Goal: Transaction & Acquisition: Purchase product/service

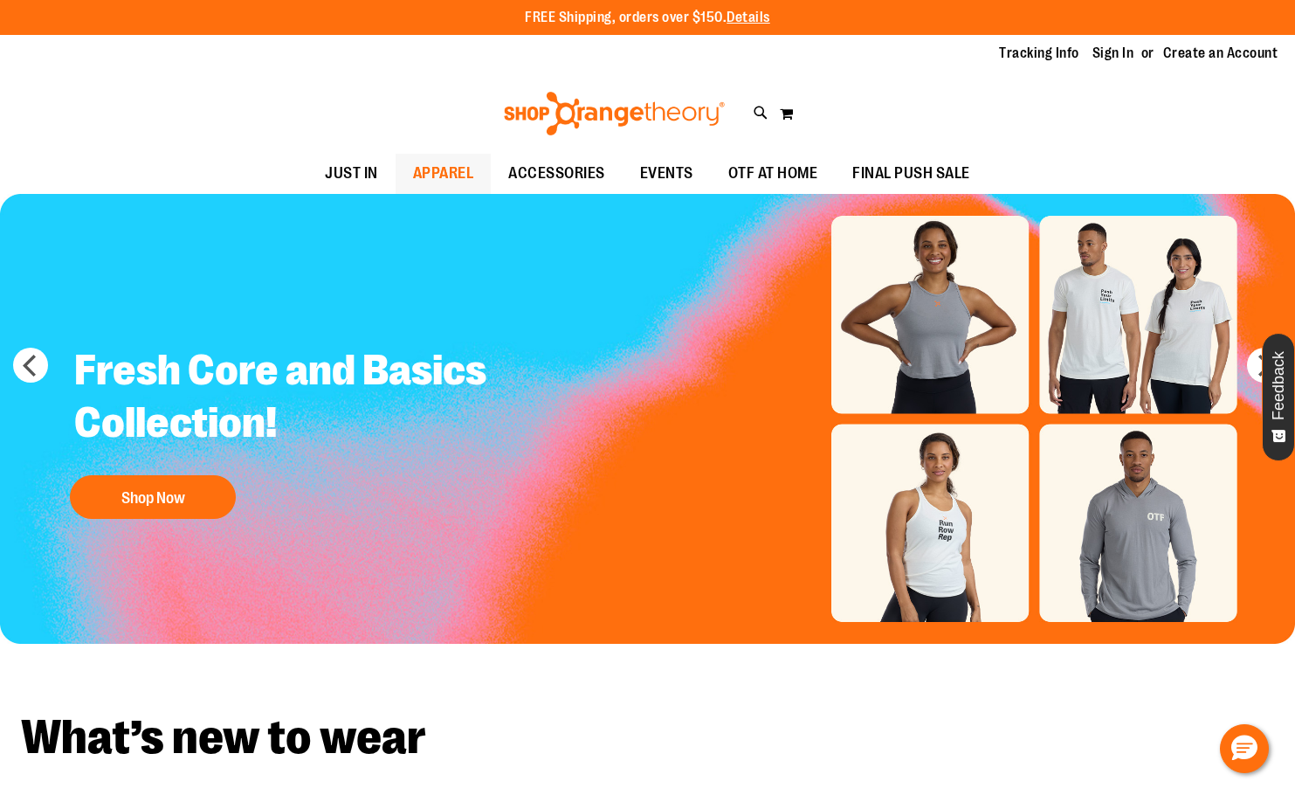
click at [413, 167] on span "APPAREL" at bounding box center [443, 173] width 61 height 39
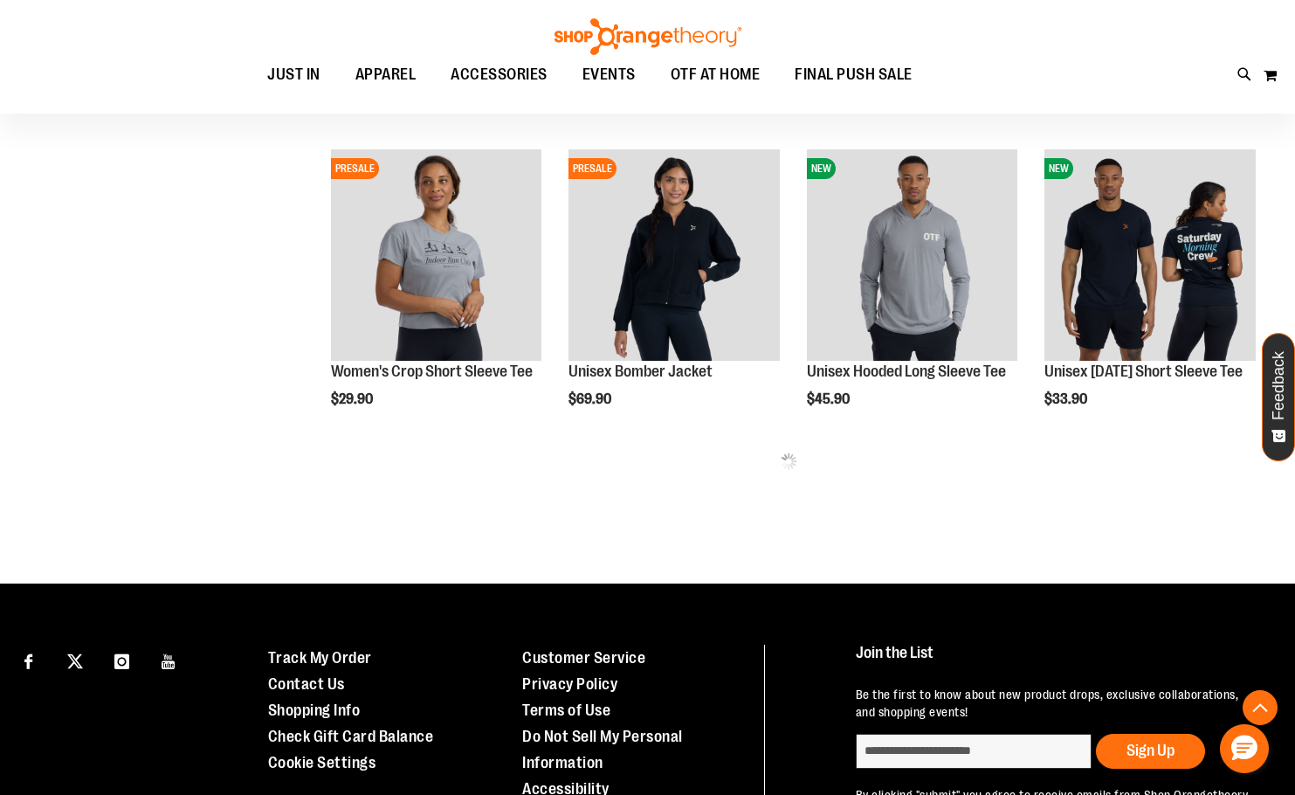
scroll to position [785, 0]
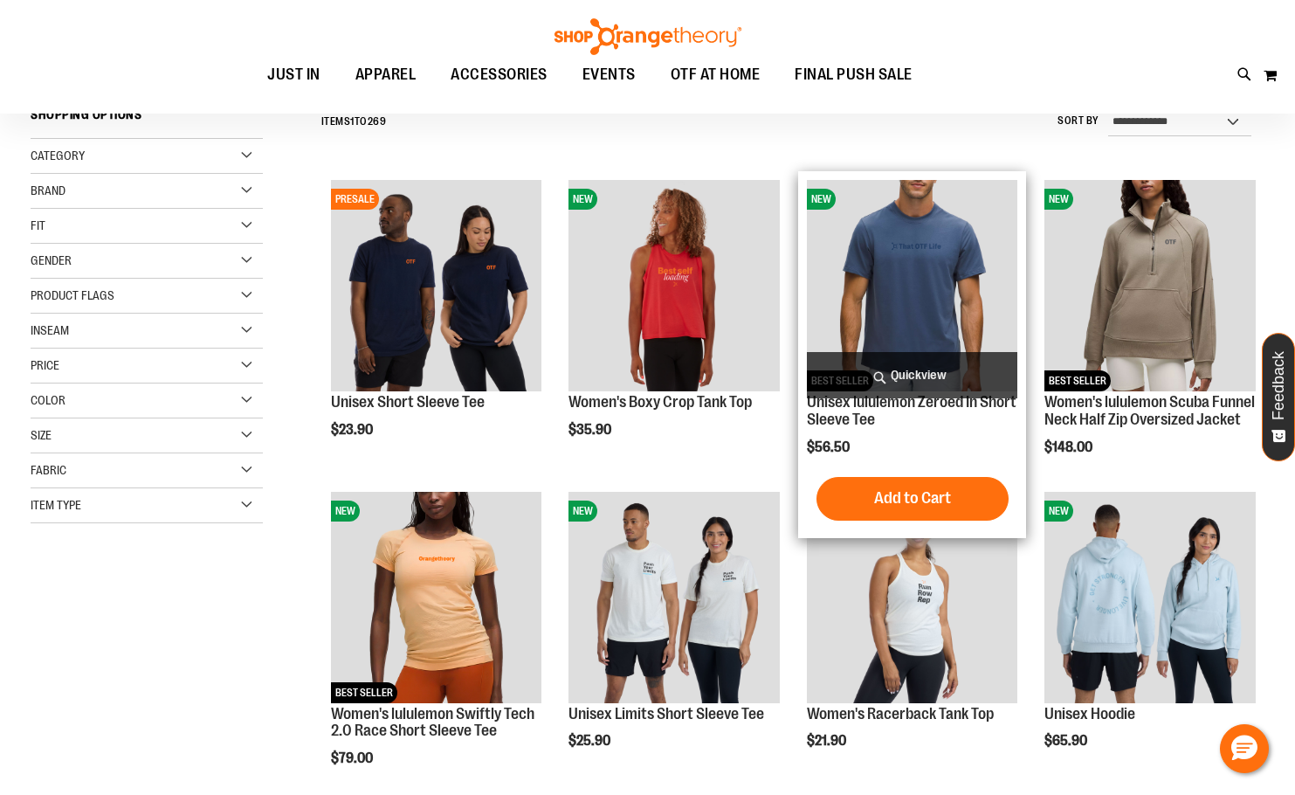
scroll to position [174, 0]
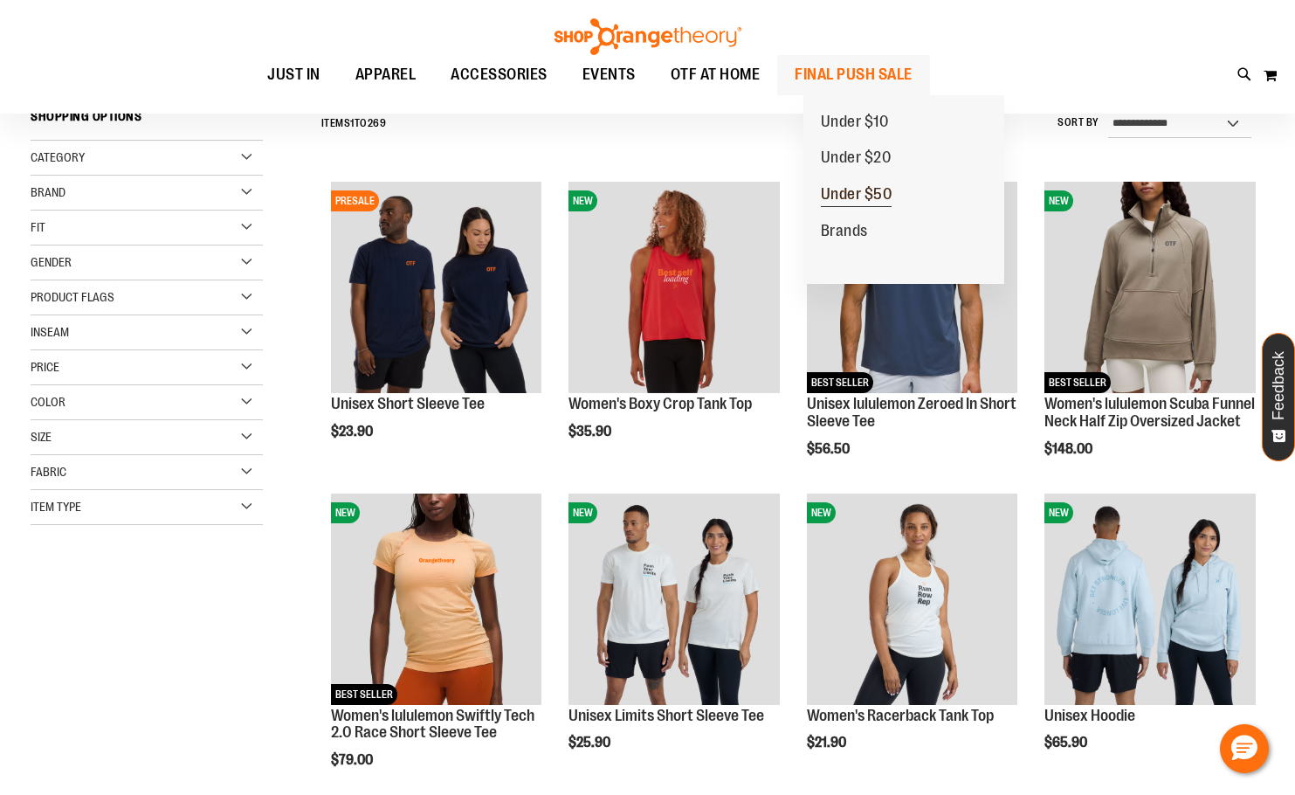
type input "**********"
click at [877, 189] on span "Under $50" at bounding box center [857, 196] width 72 height 22
click at [850, 191] on span "Under $50" at bounding box center [857, 196] width 72 height 22
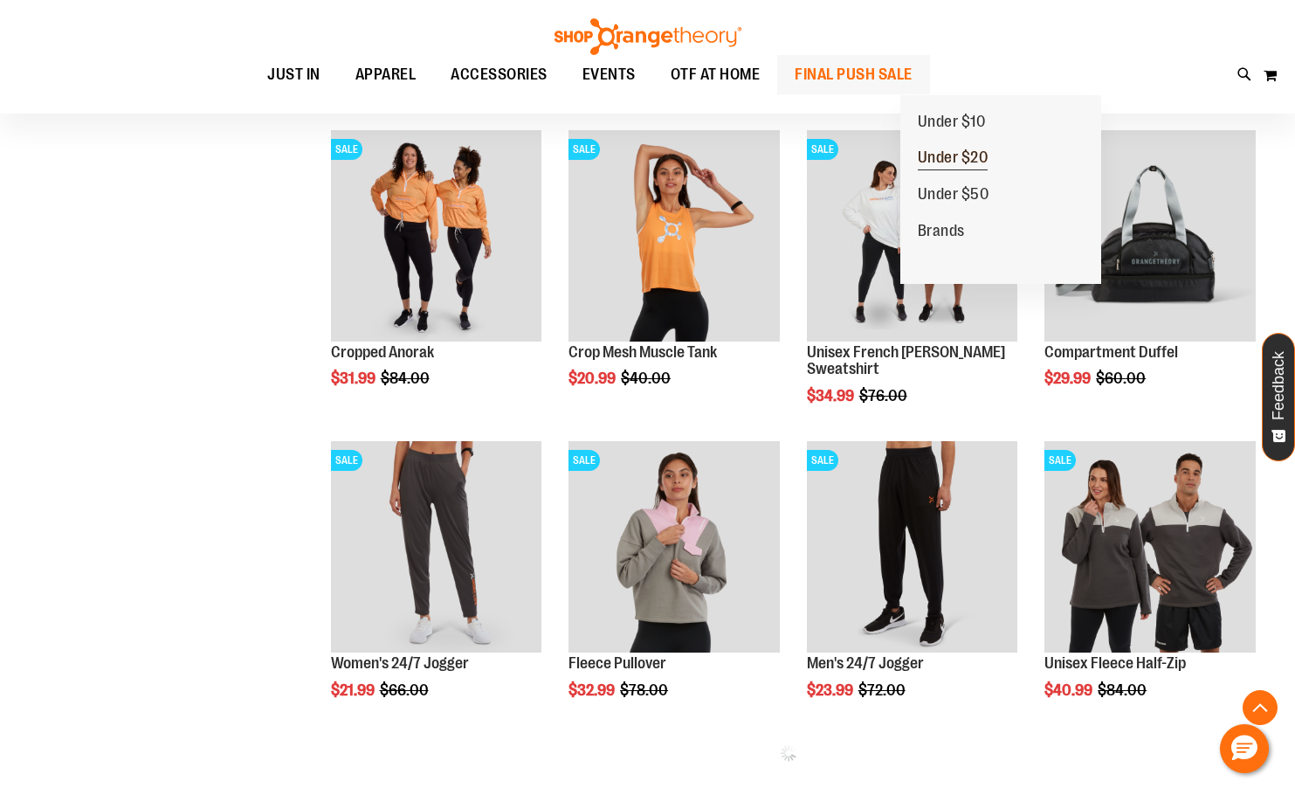
scroll to position [698, 0]
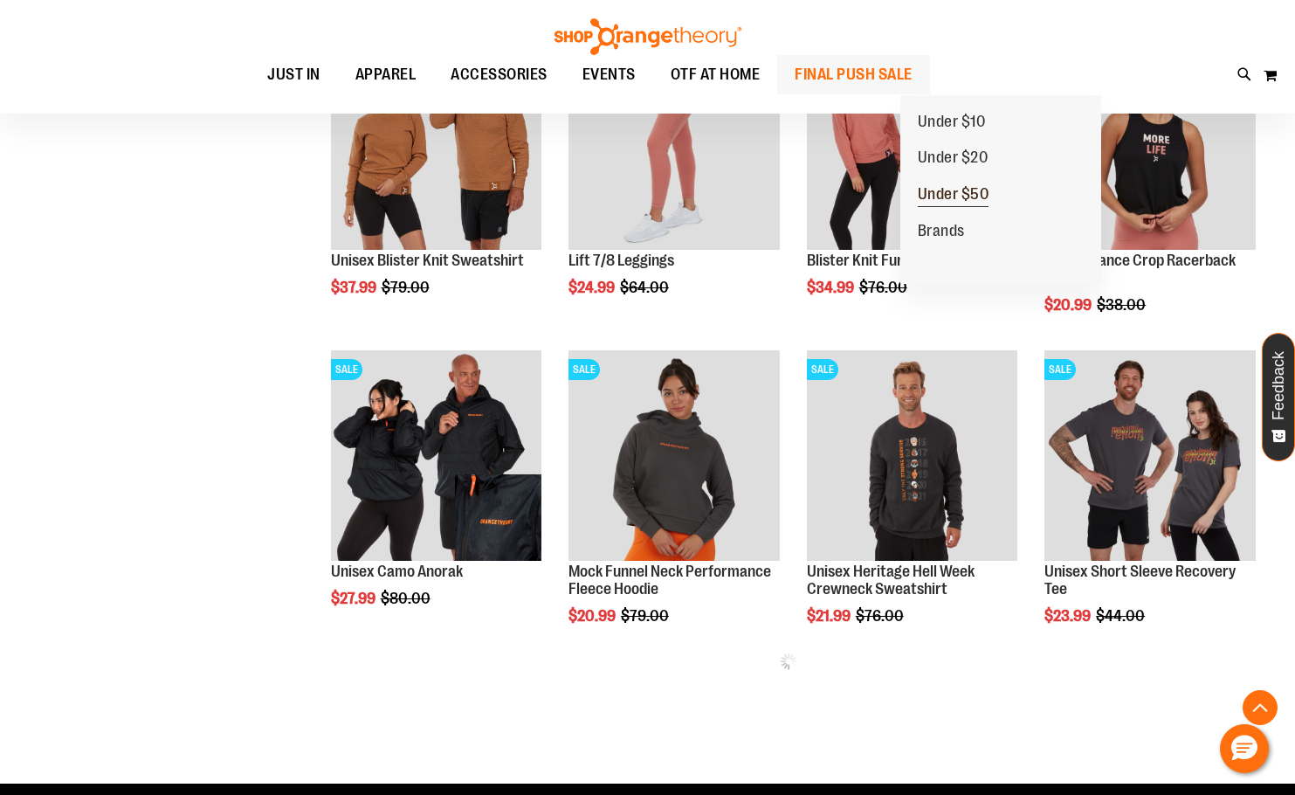
scroll to position [1571, 0]
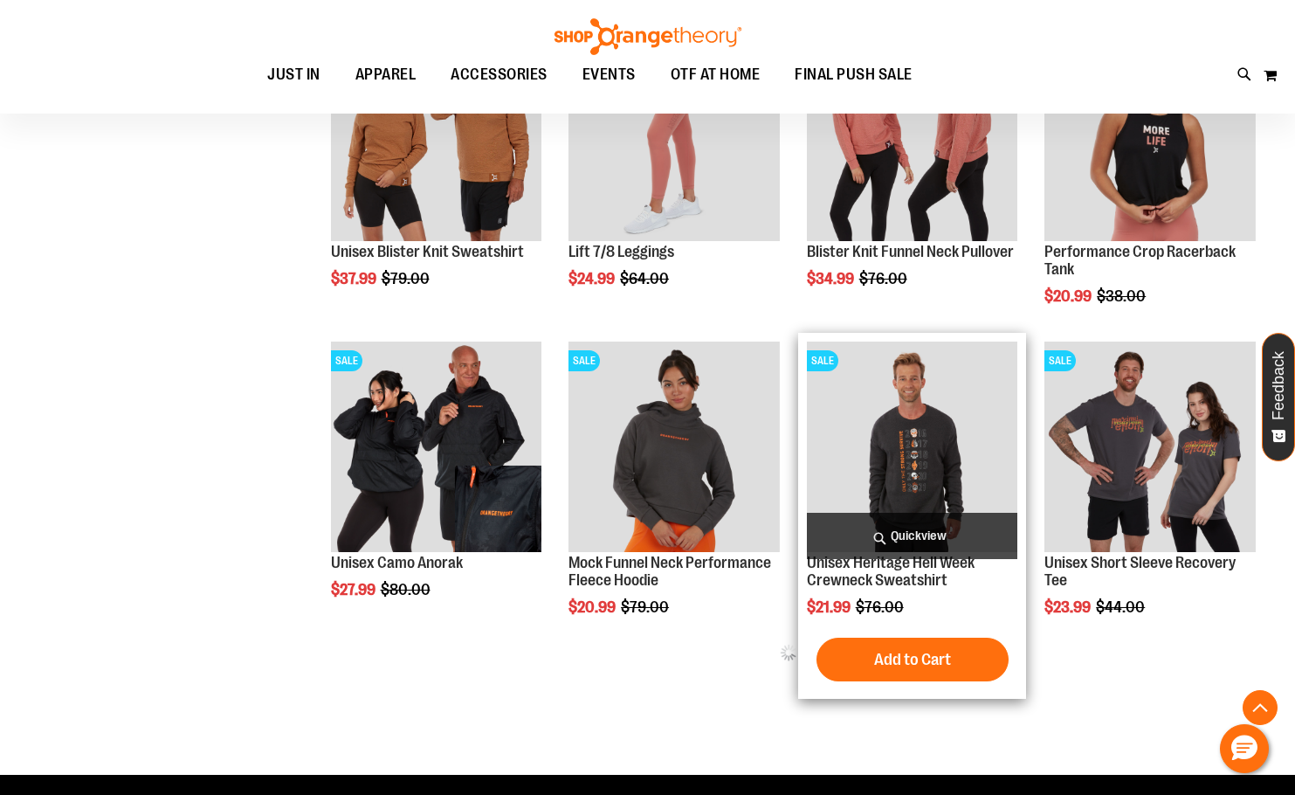
type input "**********"
click at [891, 421] on img "product" at bounding box center [912, 446] width 211 height 211
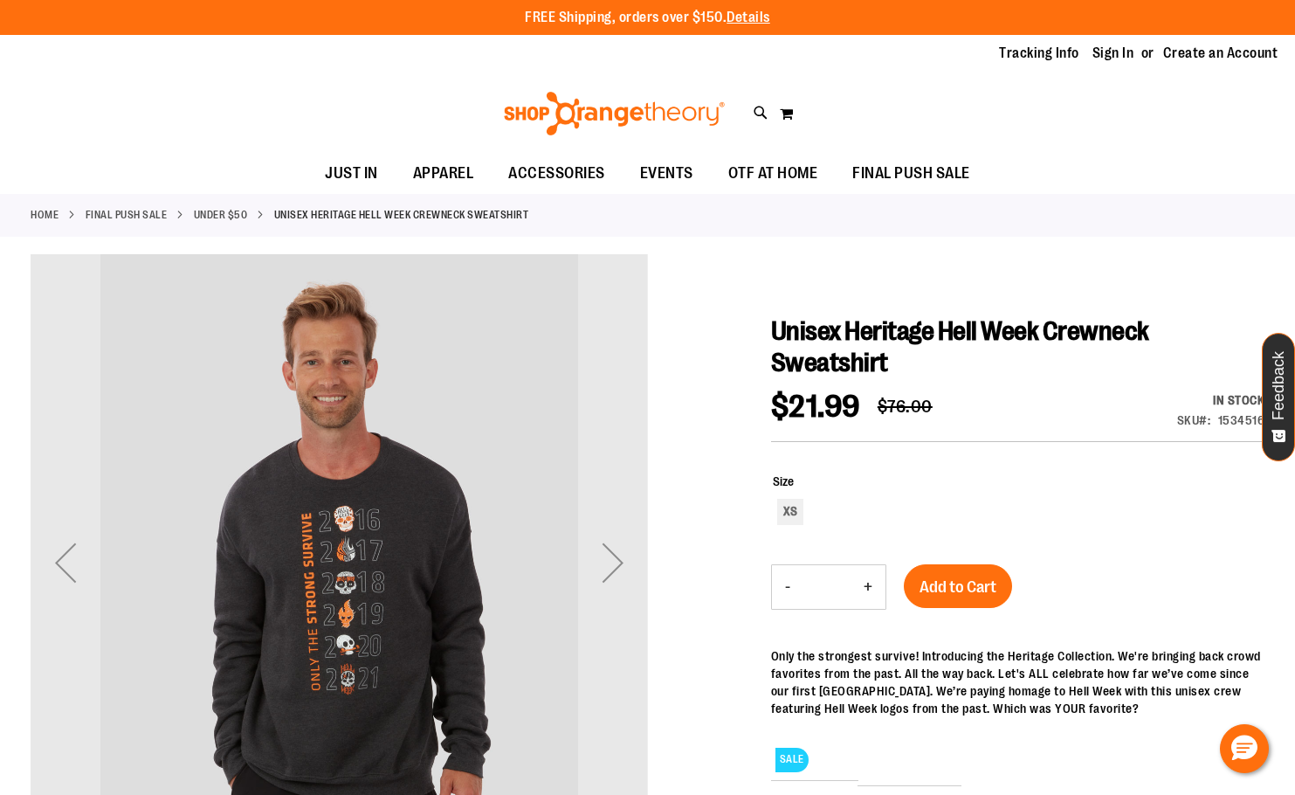
type input "**********"
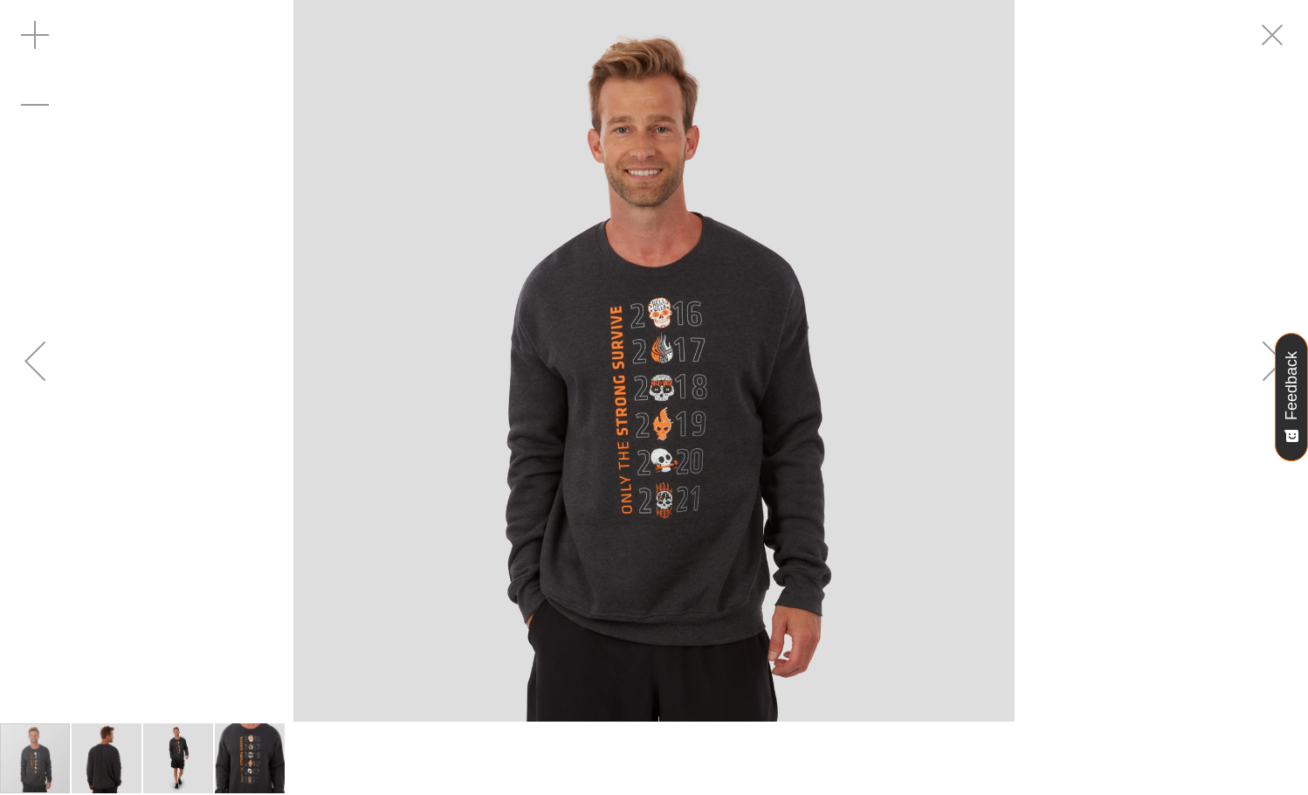
click at [672, 320] on img "carousel" at bounding box center [653, 360] width 721 height 721
click at [672, 313] on img "carousel" at bounding box center [653, 360] width 721 height 721
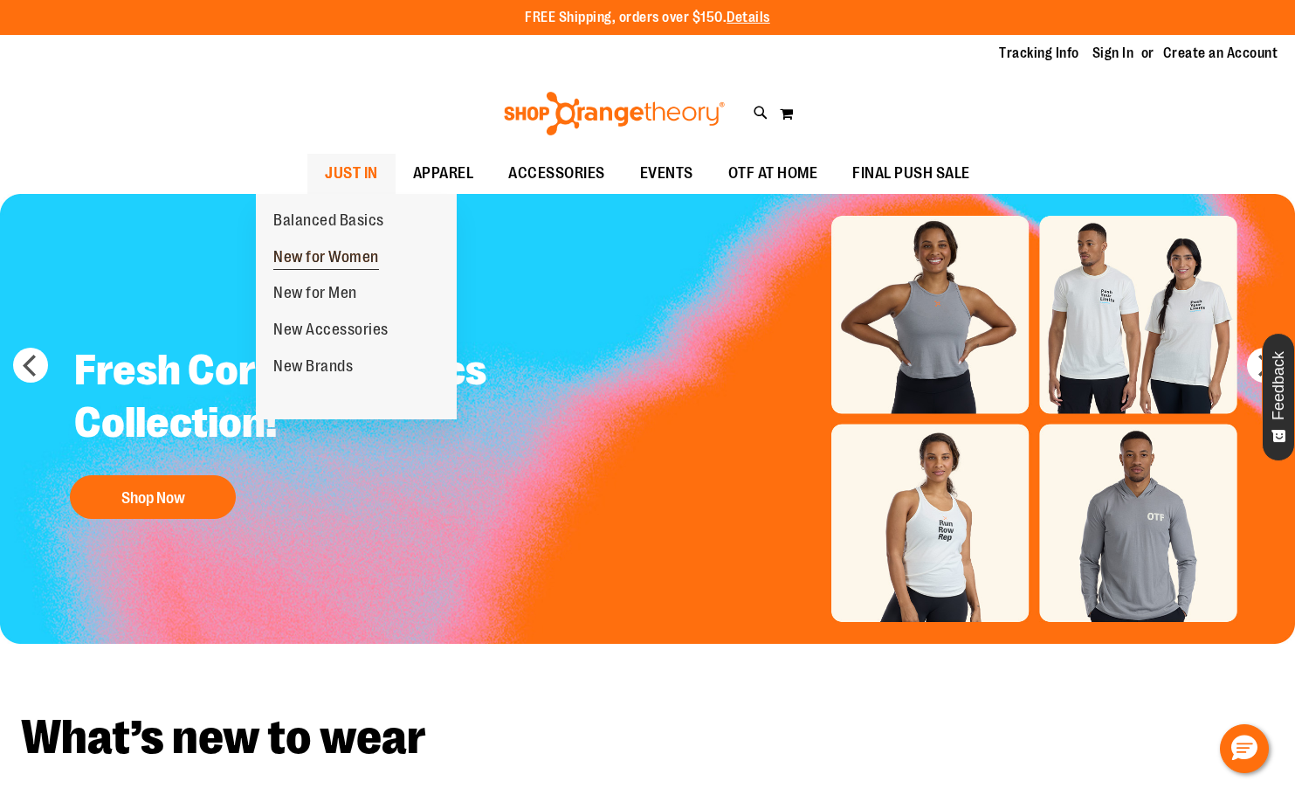
type input "**********"
click at [334, 258] on span "New for Women" at bounding box center [326, 259] width 106 height 22
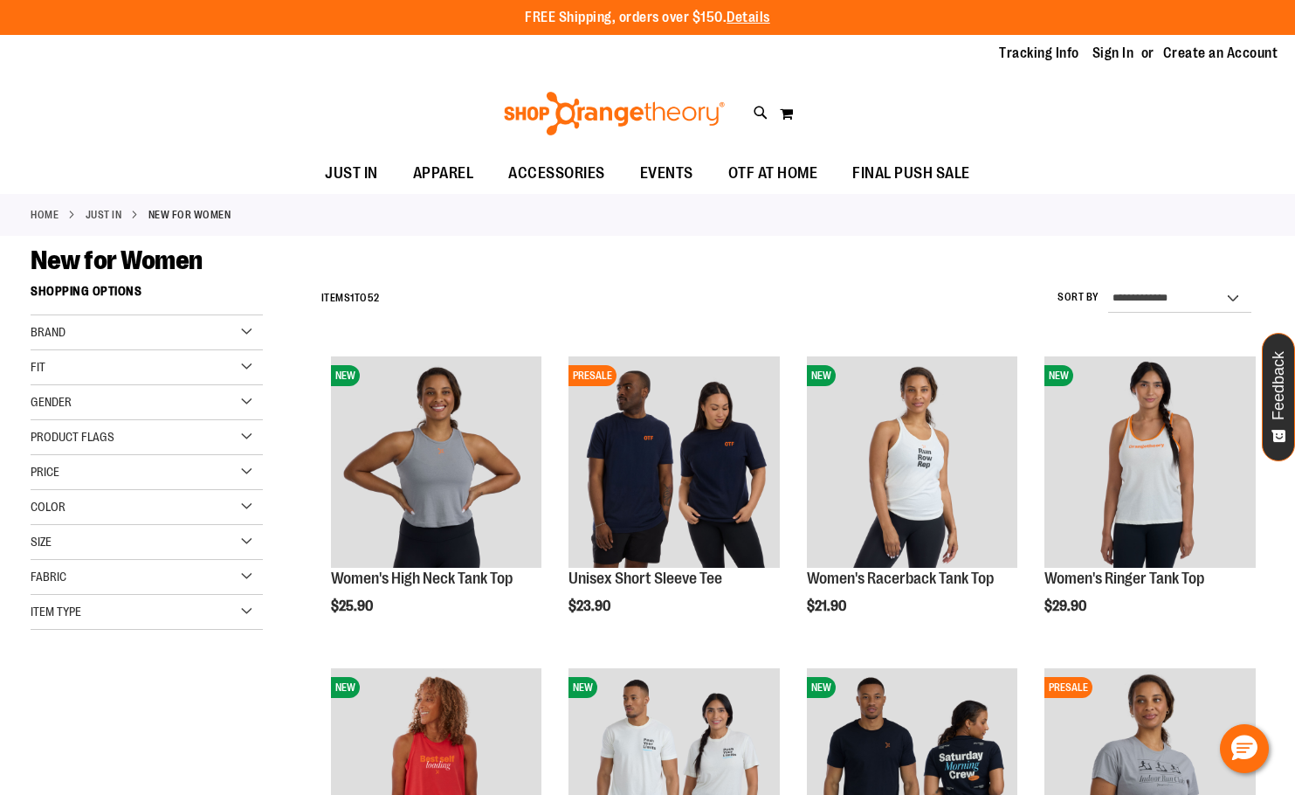
type input "**********"
click at [39, 211] on link "Home" at bounding box center [45, 215] width 28 height 16
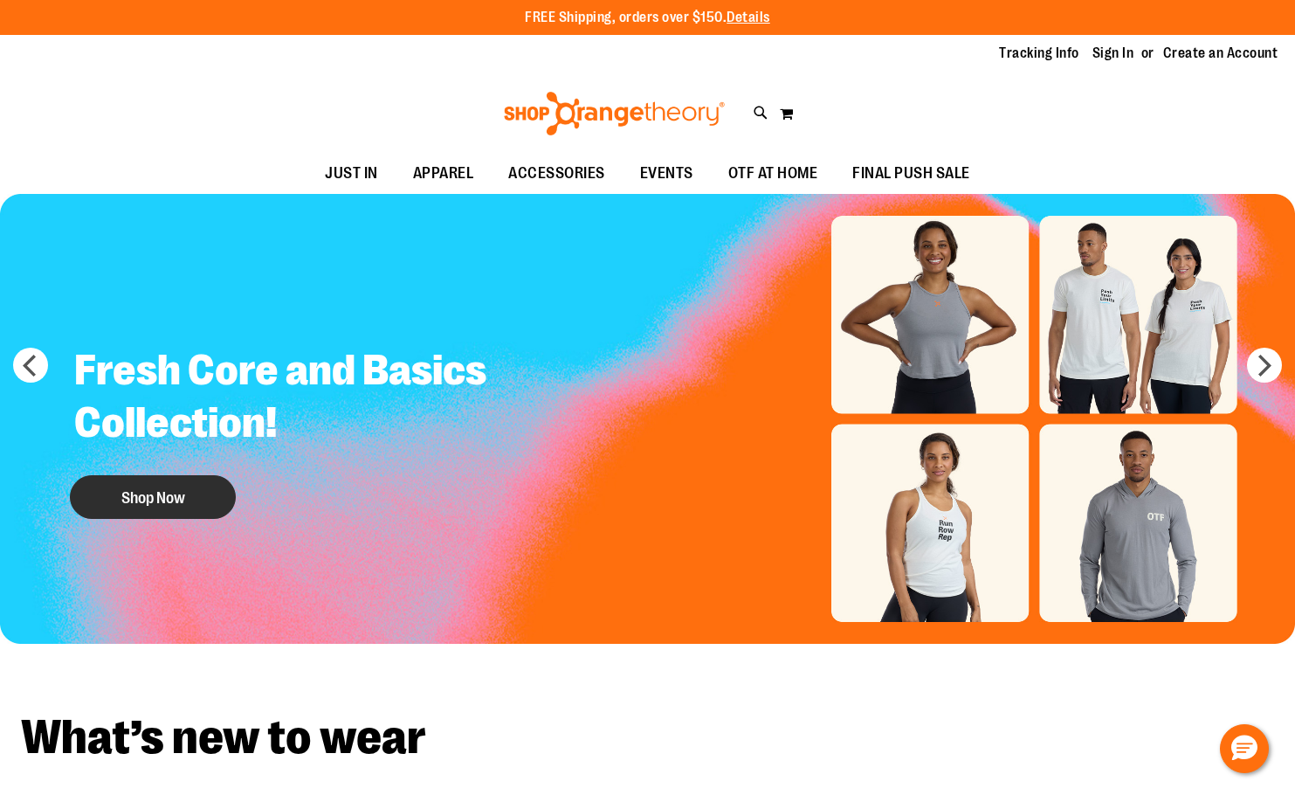
type input "**********"
click at [163, 485] on button "Shop Now" at bounding box center [153, 497] width 166 height 44
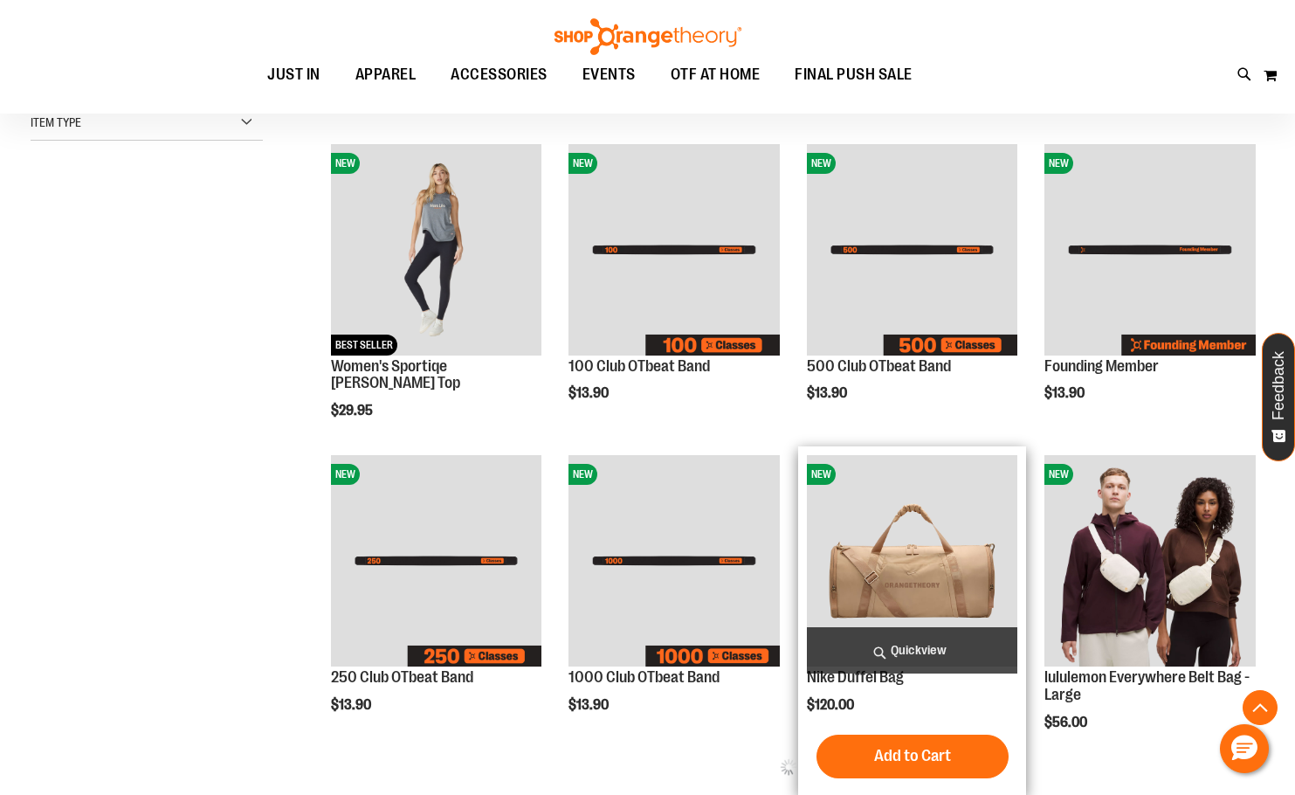
scroll to position [785, 0]
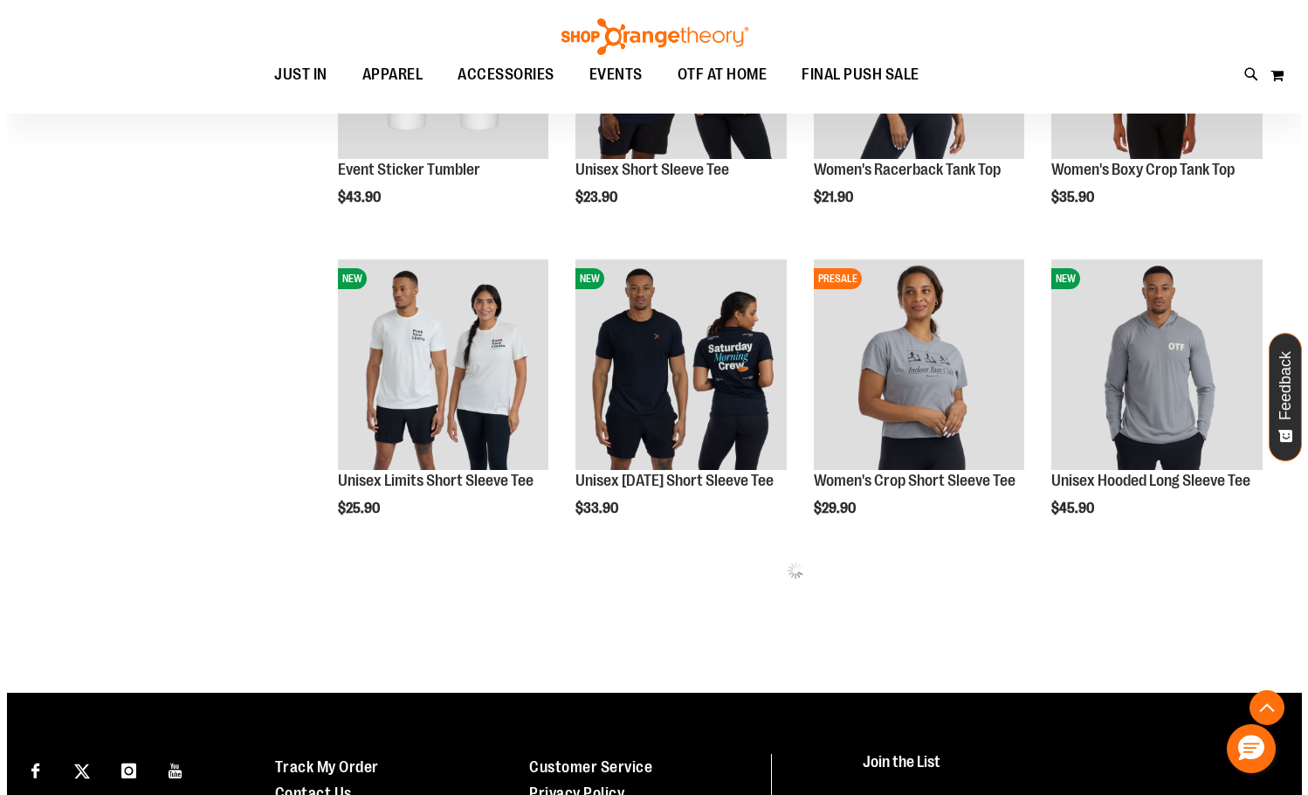
scroll to position [1658, 0]
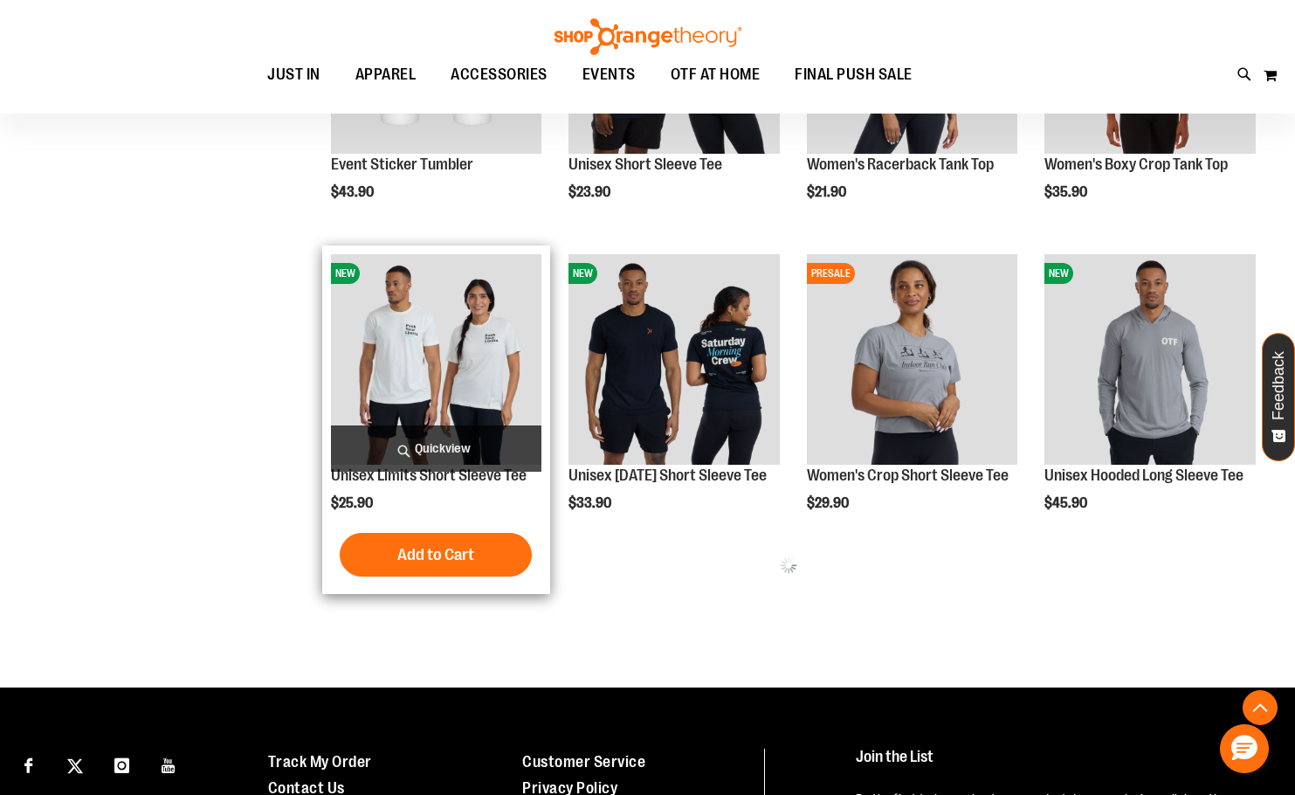
type input "**********"
click at [459, 447] on span "Quickview" at bounding box center [436, 448] width 211 height 46
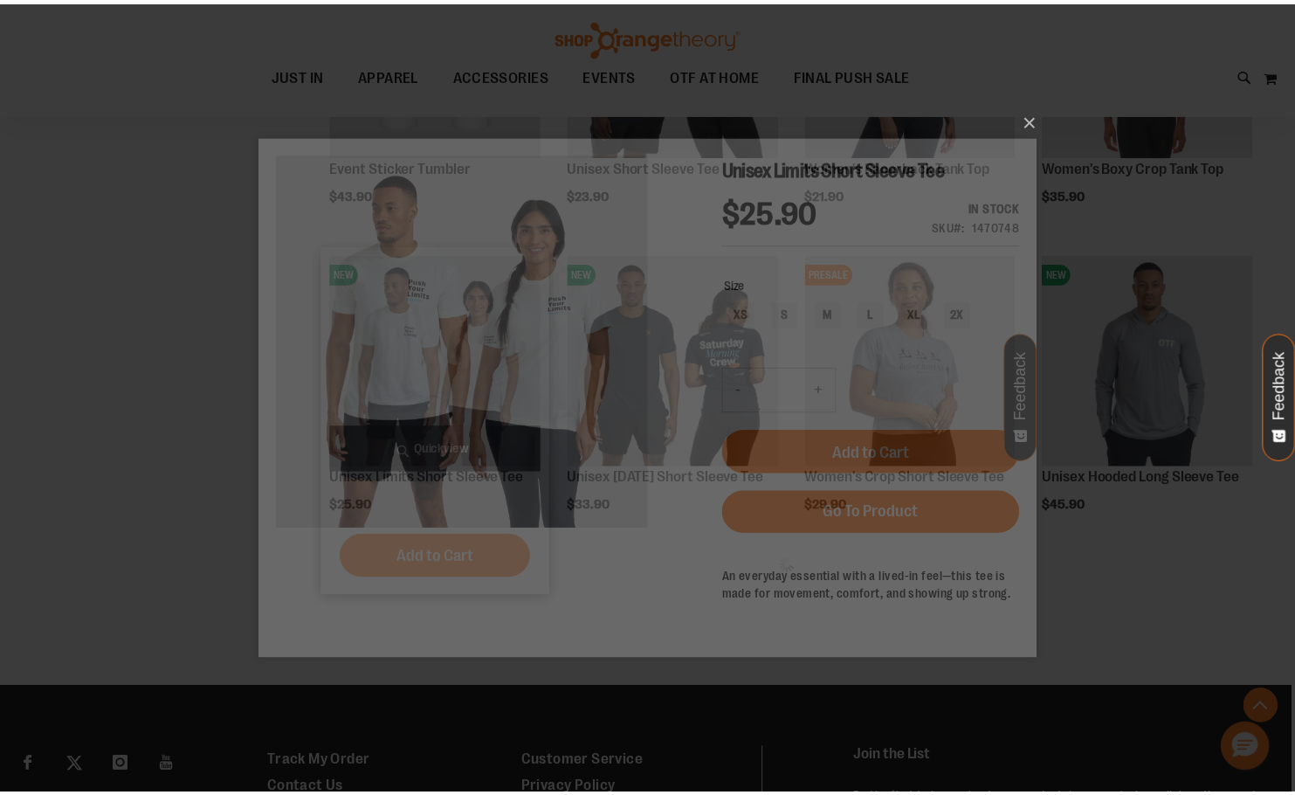
scroll to position [0, 0]
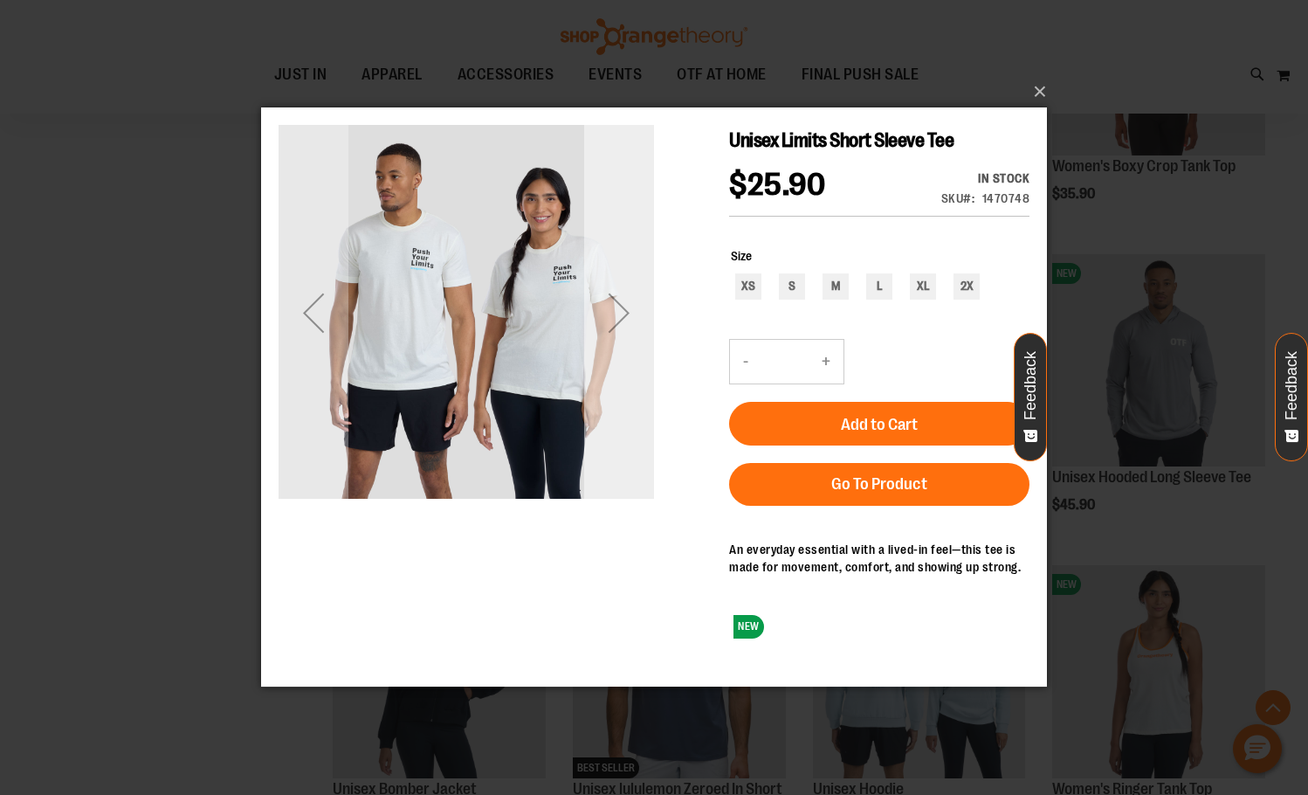
click at [590, 327] on div "Next" at bounding box center [619, 313] width 70 height 70
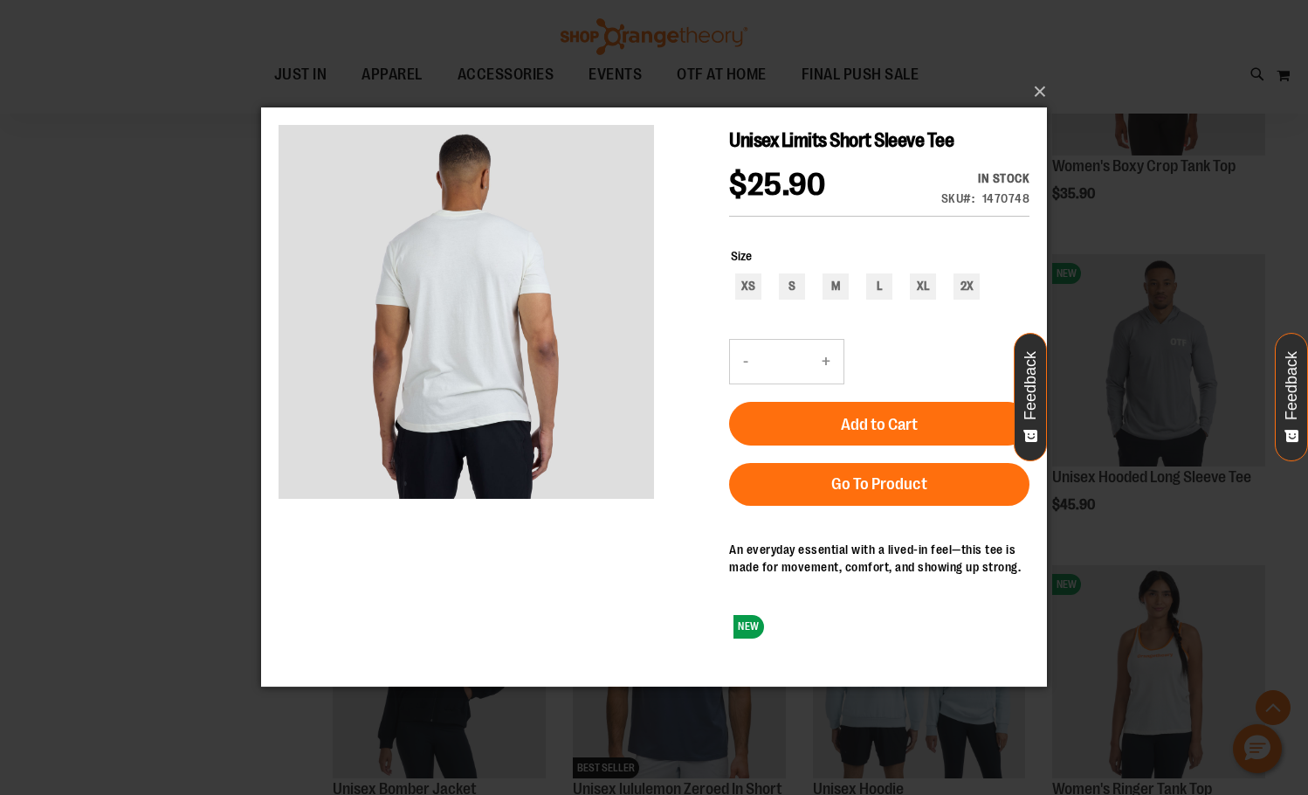
click at [132, 321] on div "×" at bounding box center [654, 397] width 1308 height 795
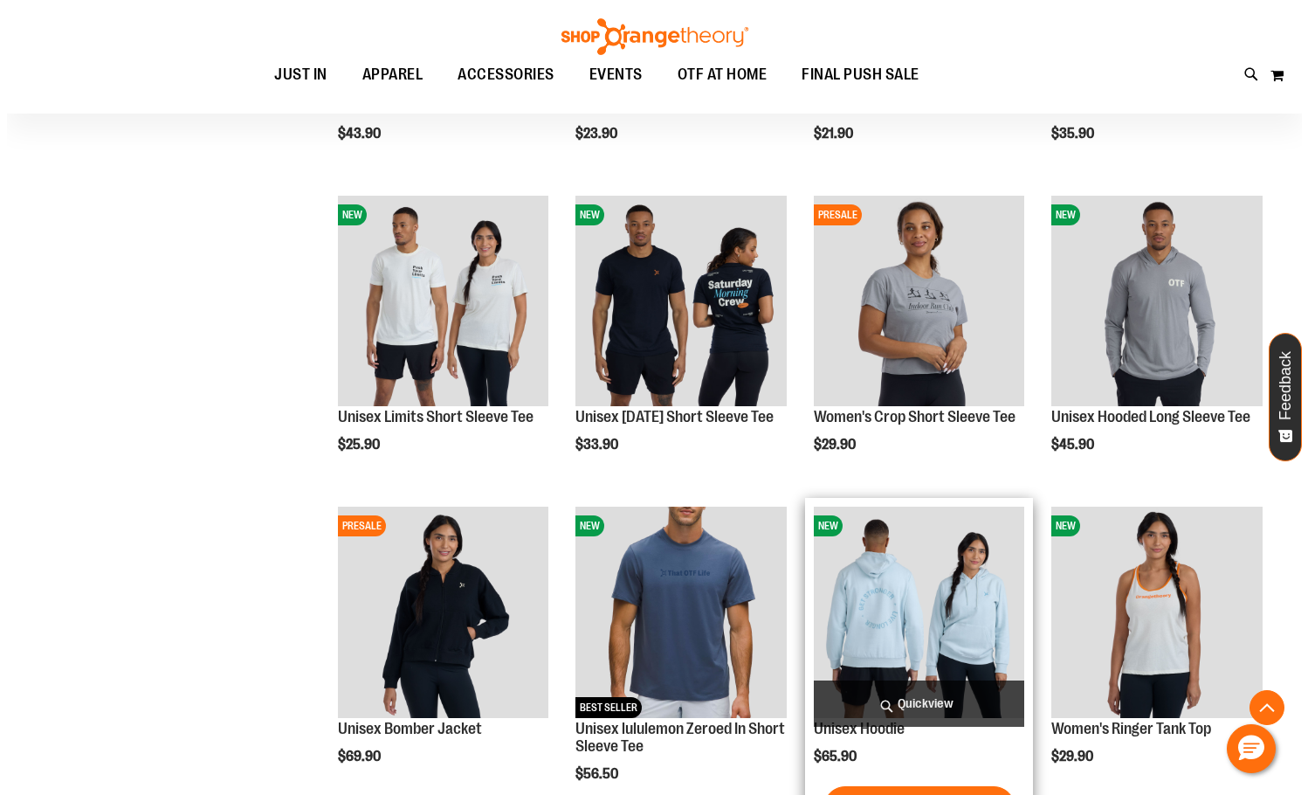
scroll to position [1745, 0]
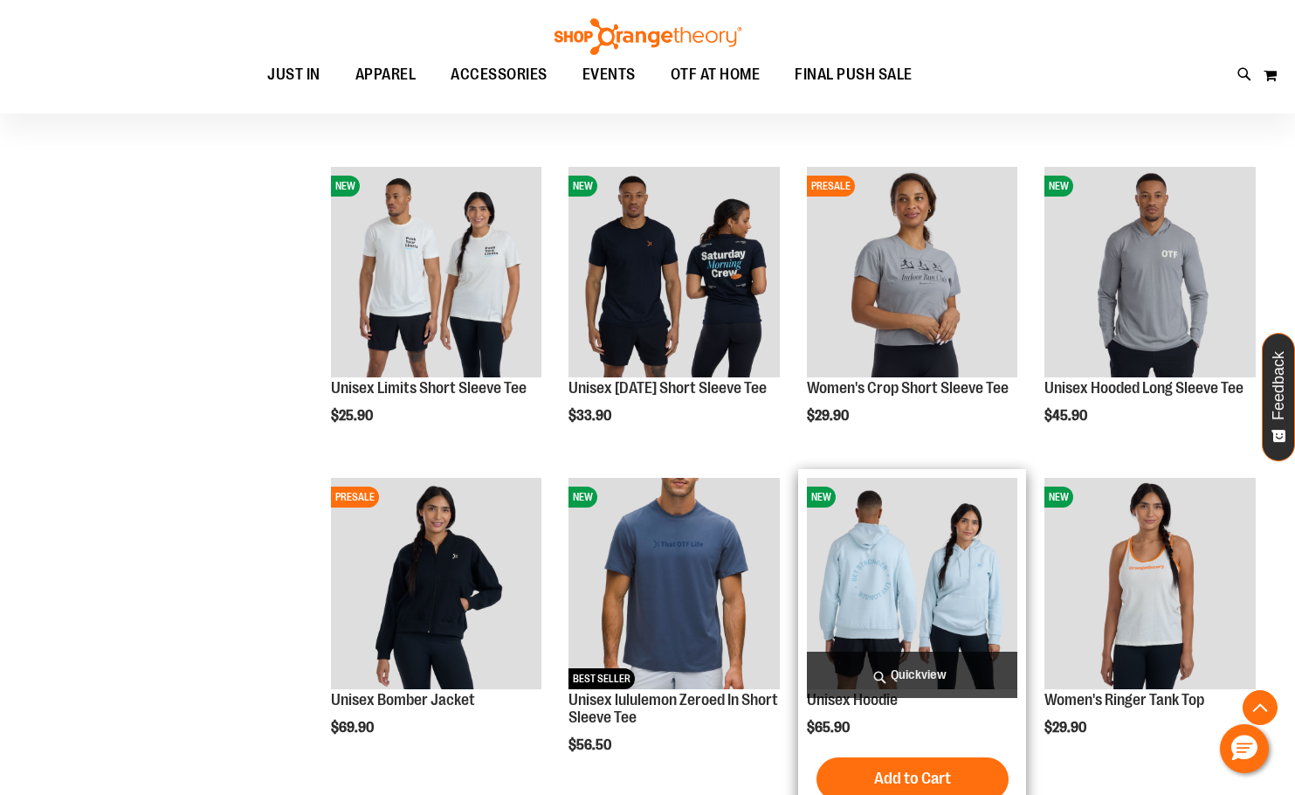
click at [946, 673] on span "Quickview" at bounding box center [912, 674] width 211 height 46
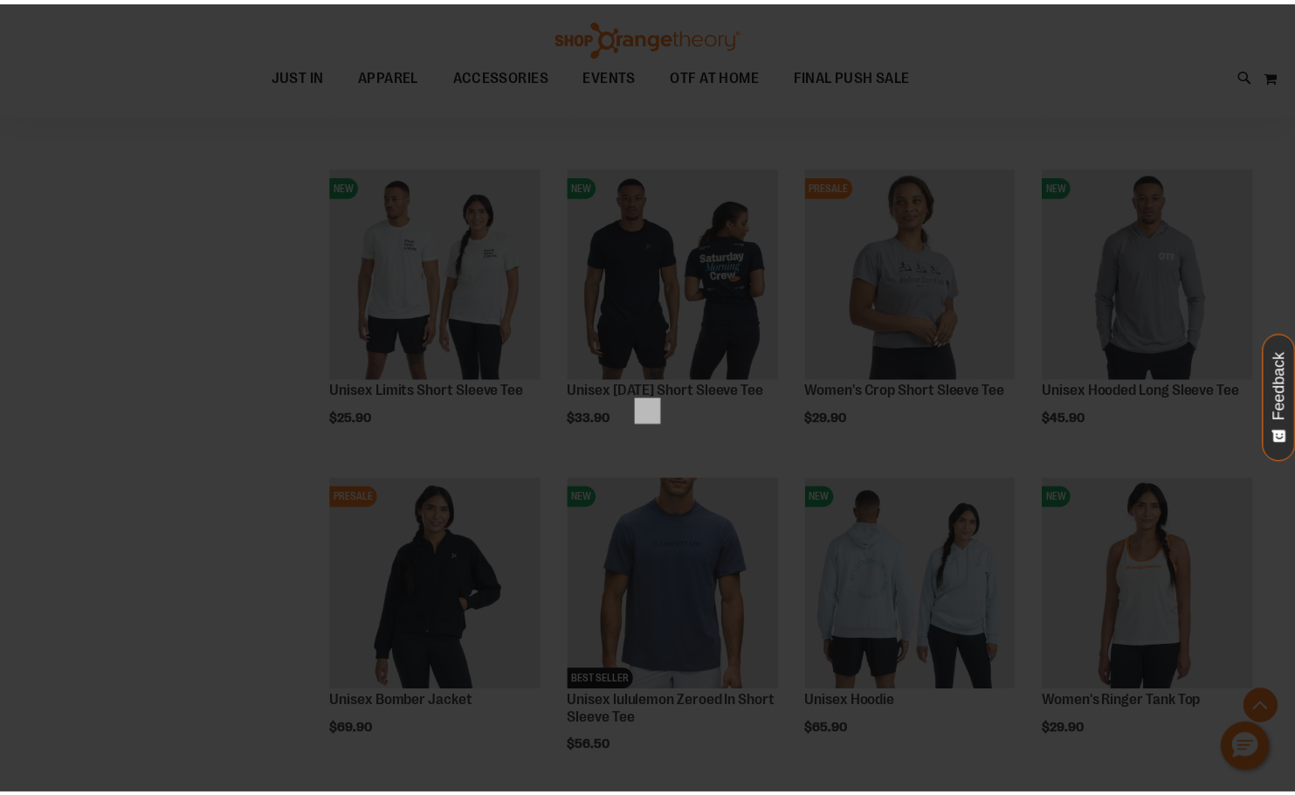
scroll to position [0, 0]
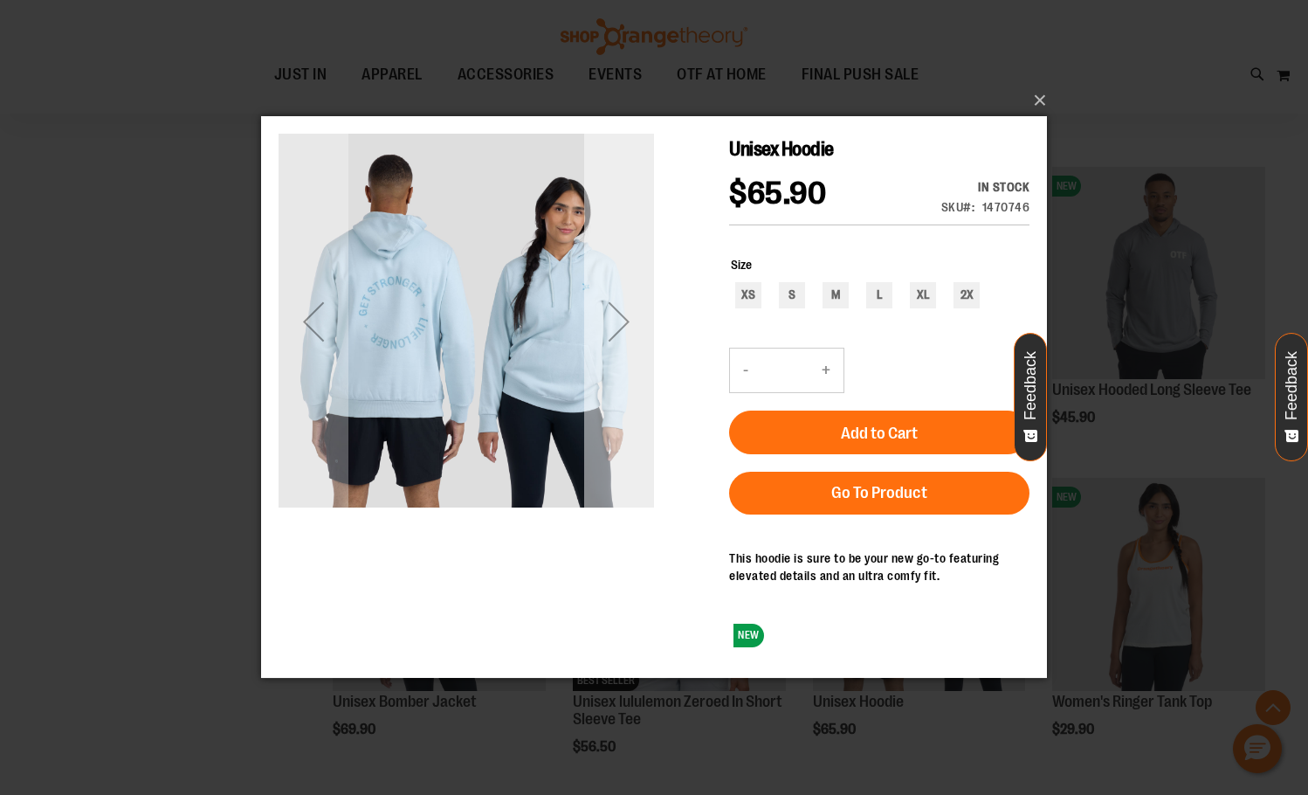
click at [607, 343] on div "Next" at bounding box center [619, 321] width 70 height 70
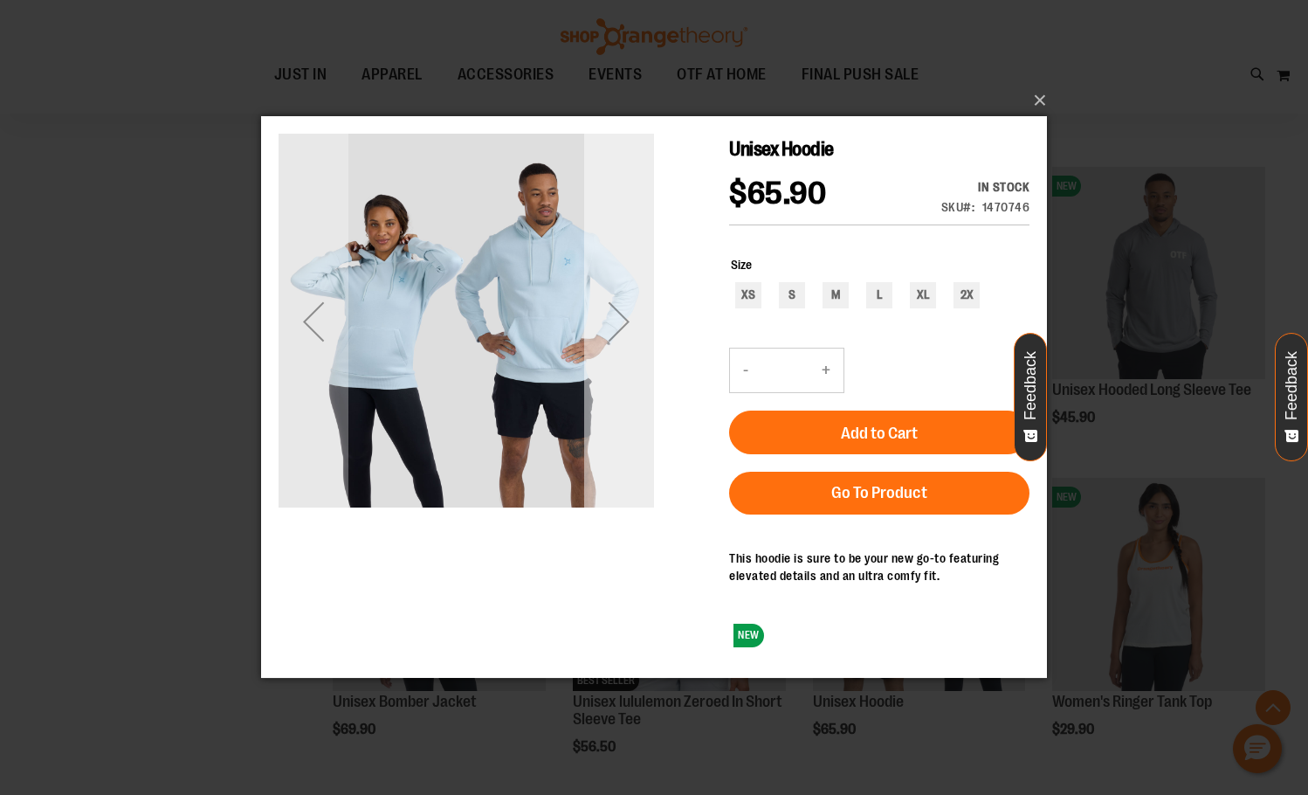
click at [613, 342] on div "Next" at bounding box center [619, 321] width 70 height 70
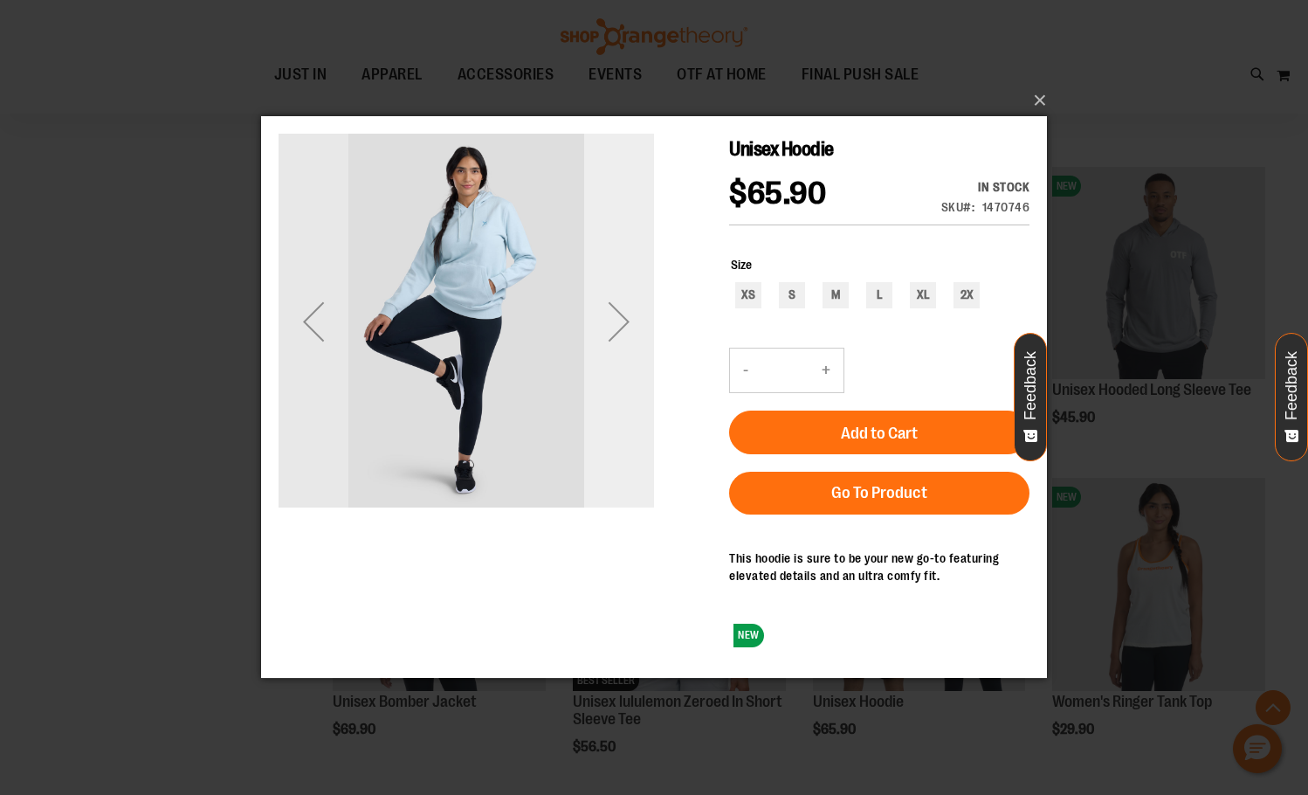
click at [609, 288] on div "Next" at bounding box center [619, 321] width 70 height 70
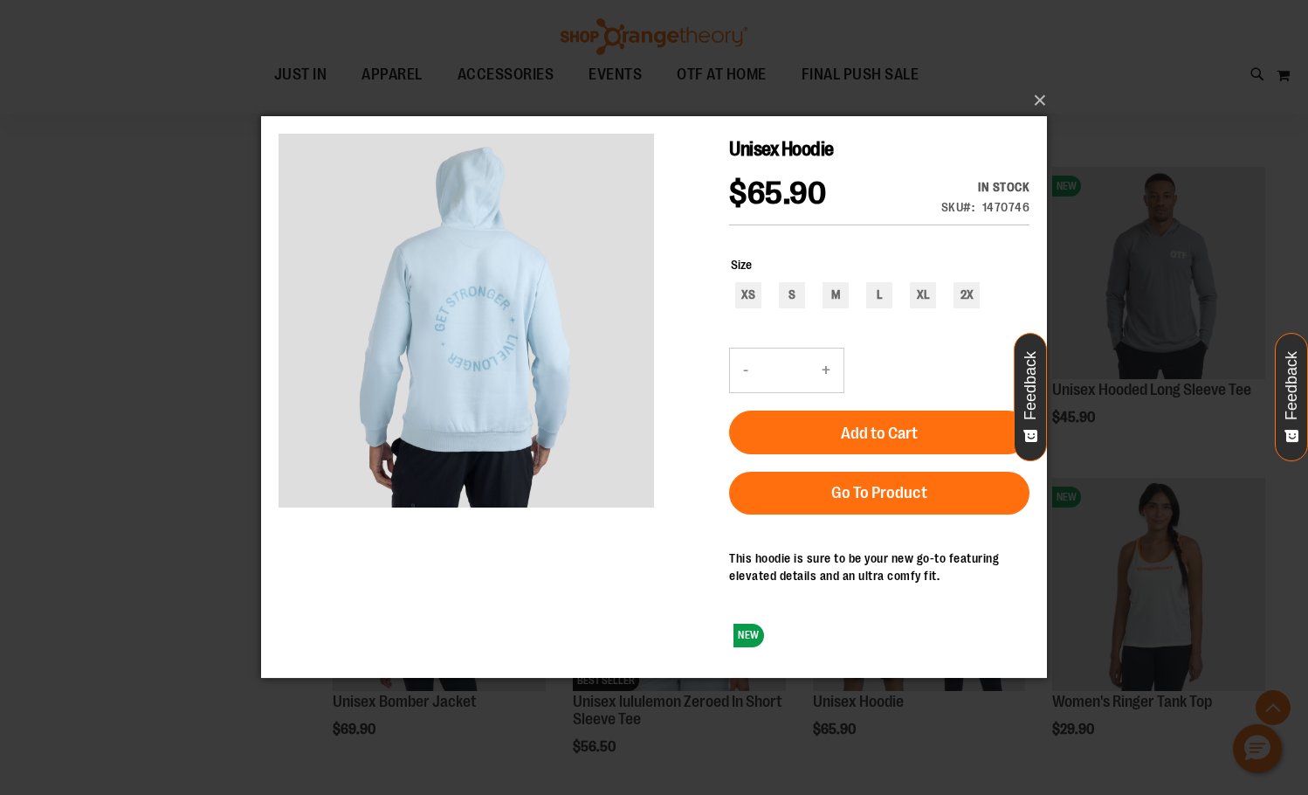
click at [203, 245] on div "×" at bounding box center [654, 397] width 1308 height 795
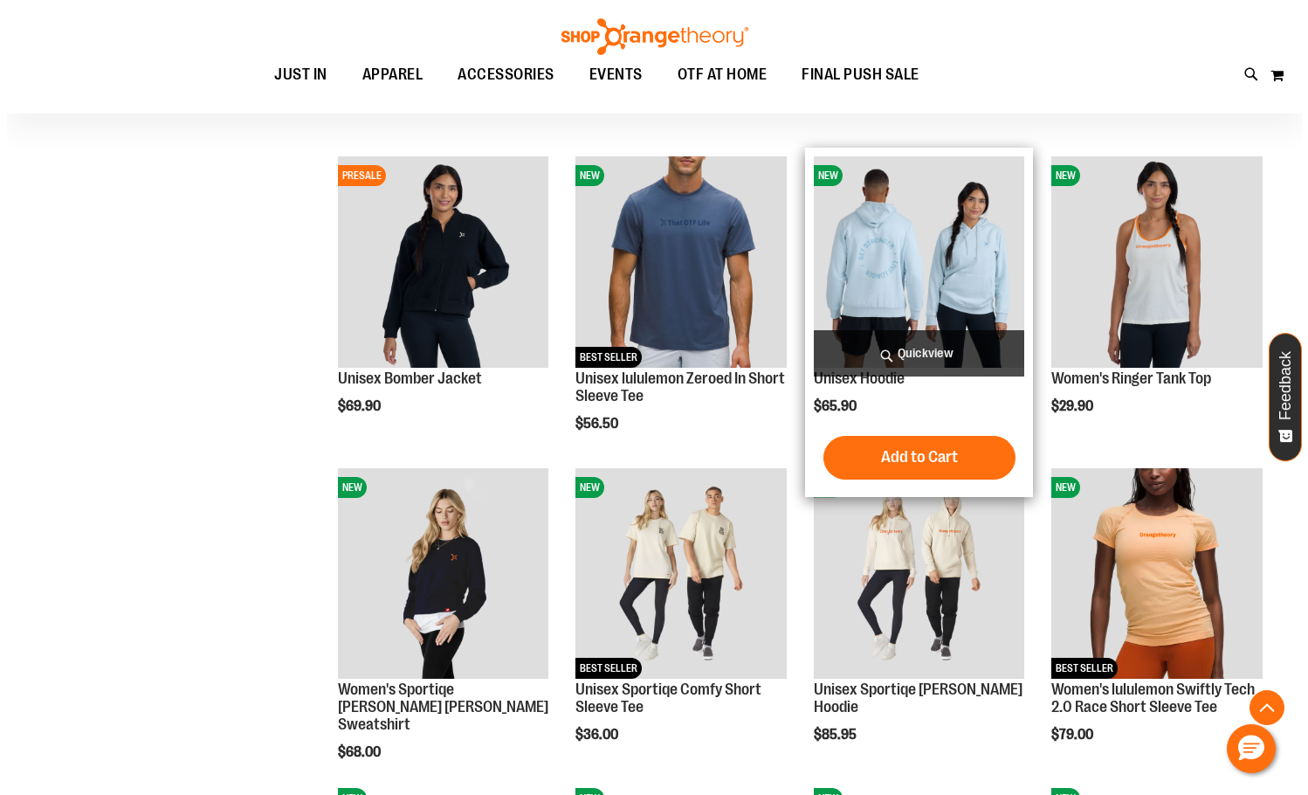
scroll to position [2095, 0]
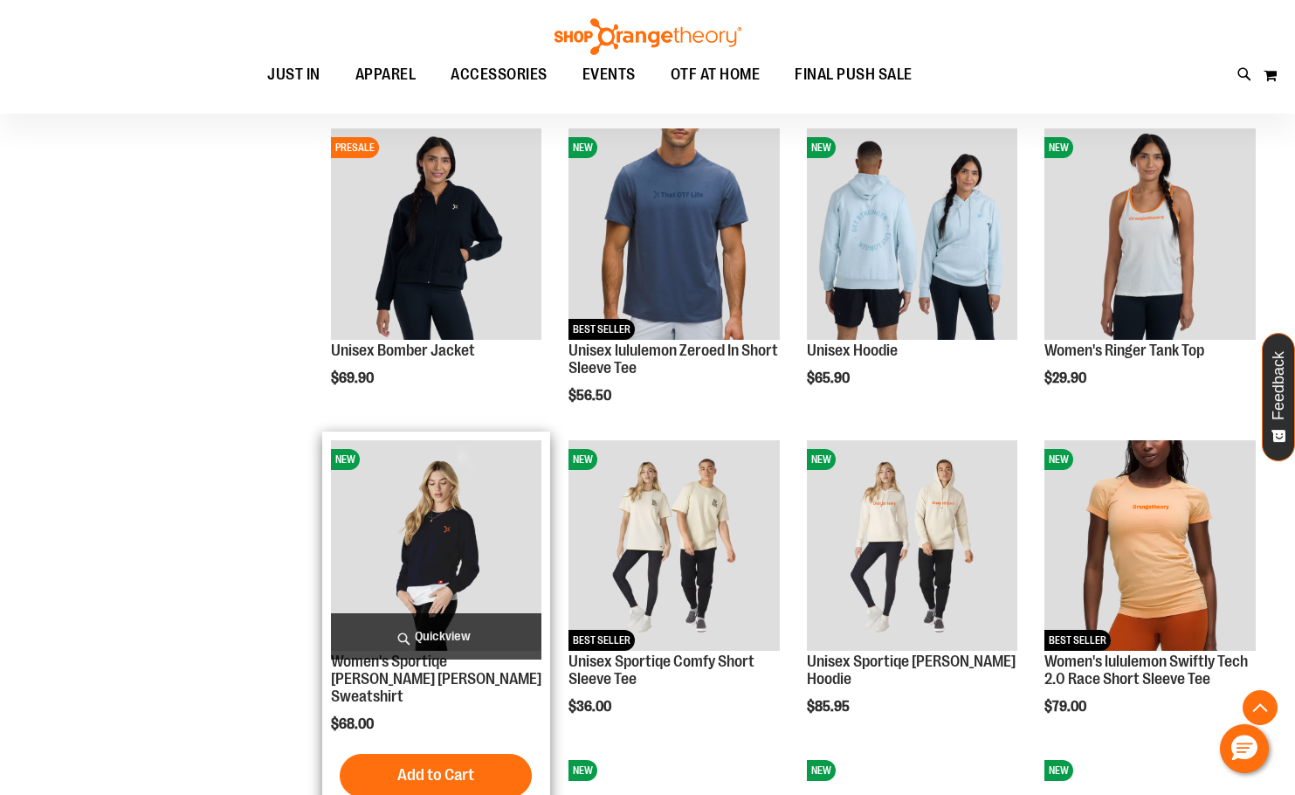
click at [494, 635] on span "Quickview" at bounding box center [436, 636] width 211 height 46
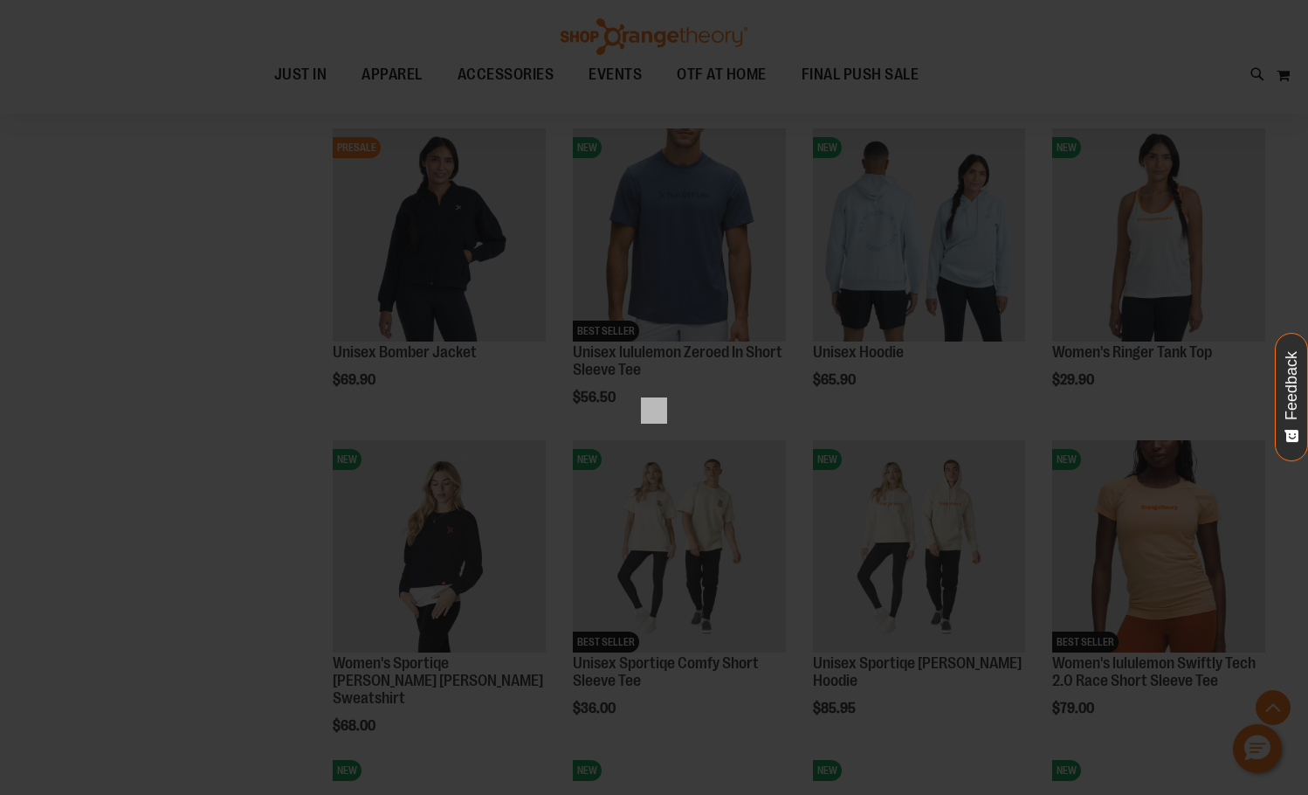
scroll to position [0, 0]
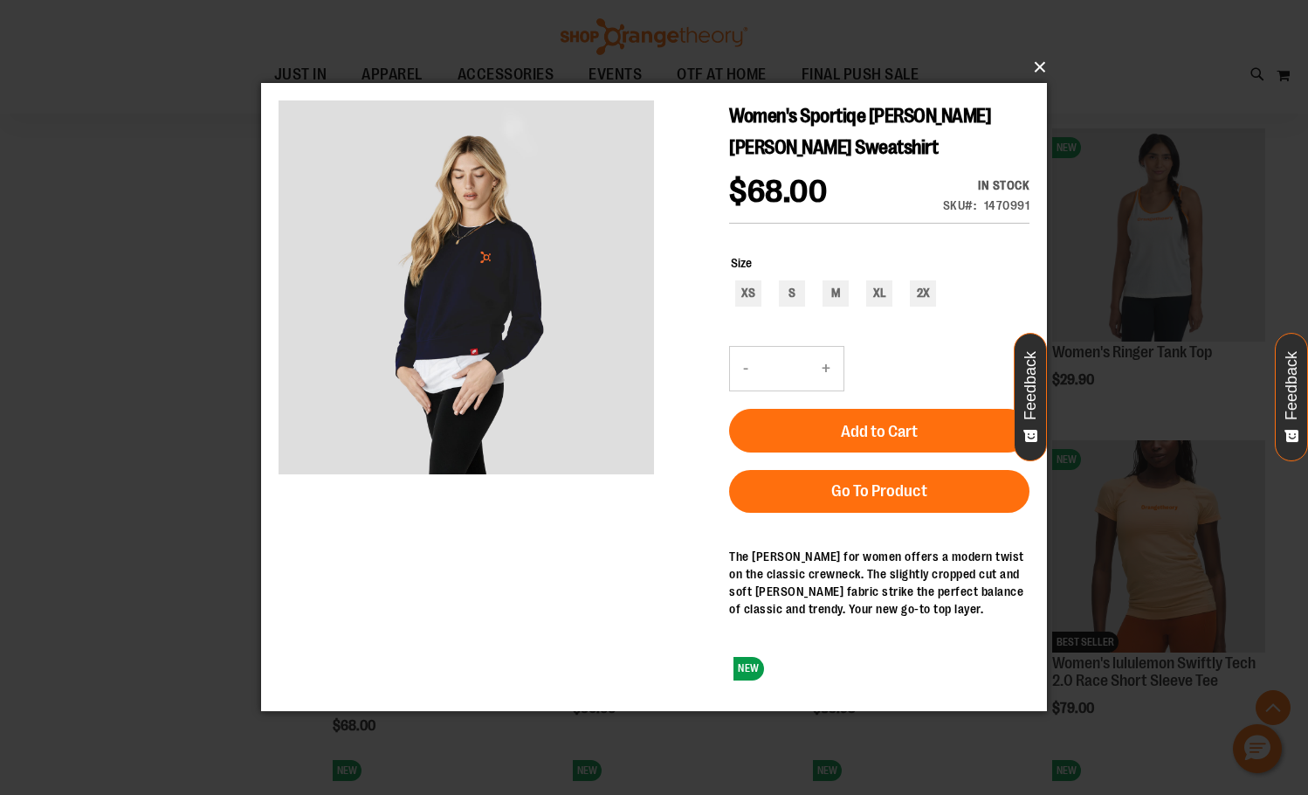
click at [1036, 75] on button "×" at bounding box center [659, 67] width 786 height 38
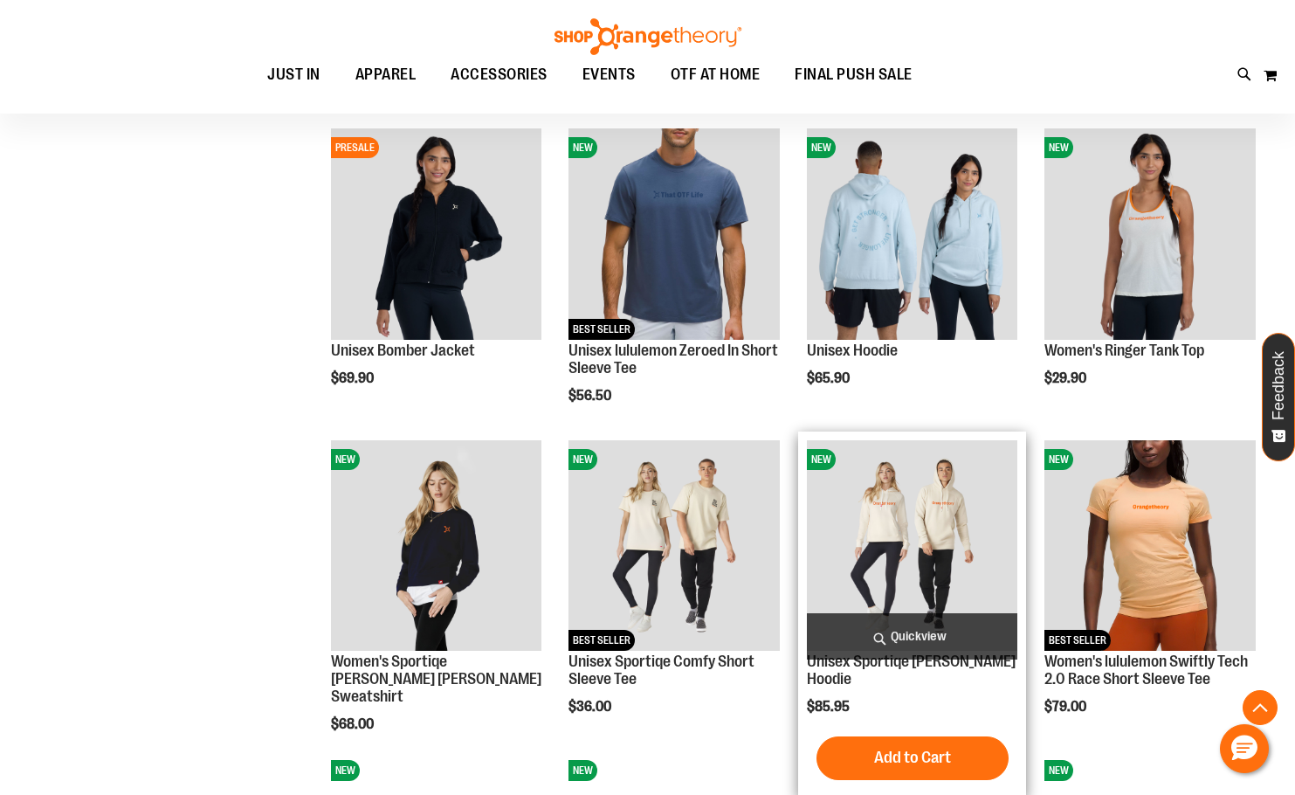
click at [919, 649] on span "Quickview" at bounding box center [912, 636] width 211 height 46
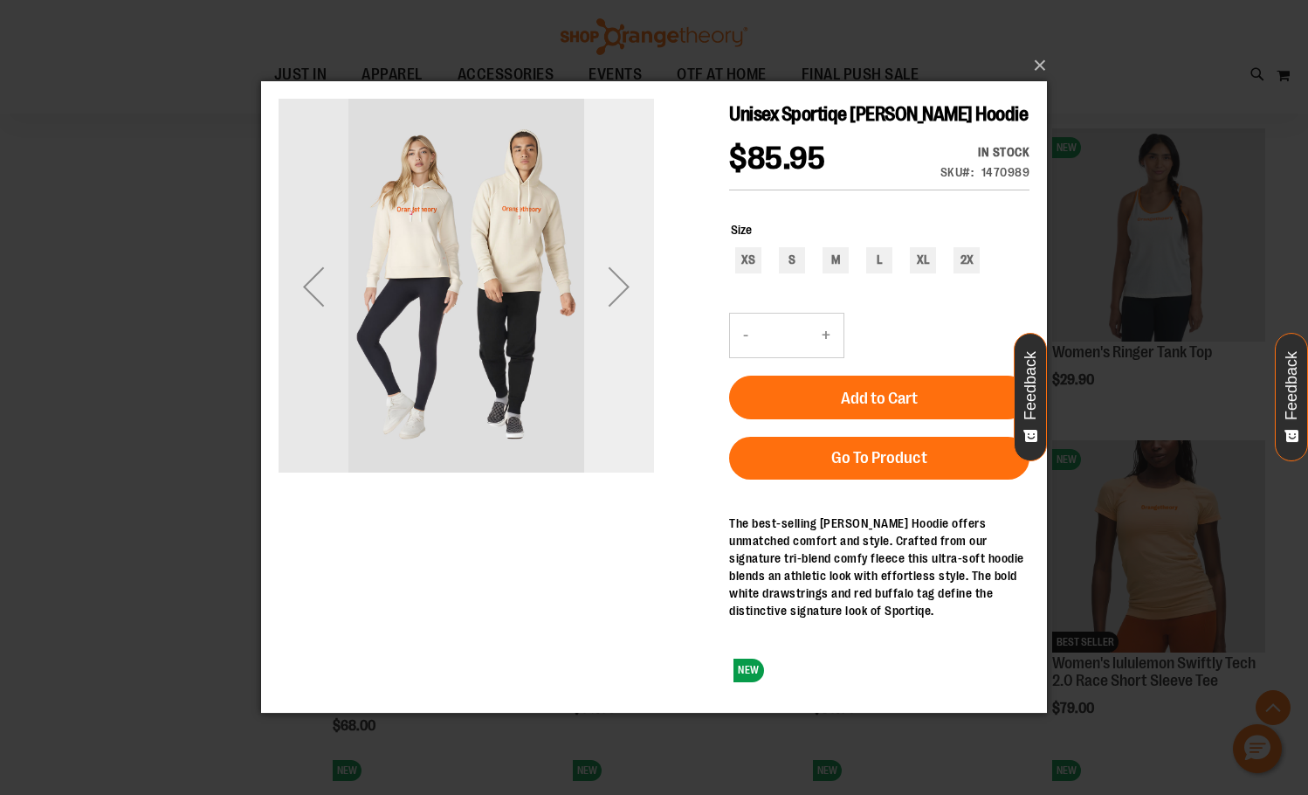
click at [616, 327] on div "Next" at bounding box center [619, 286] width 70 height 375
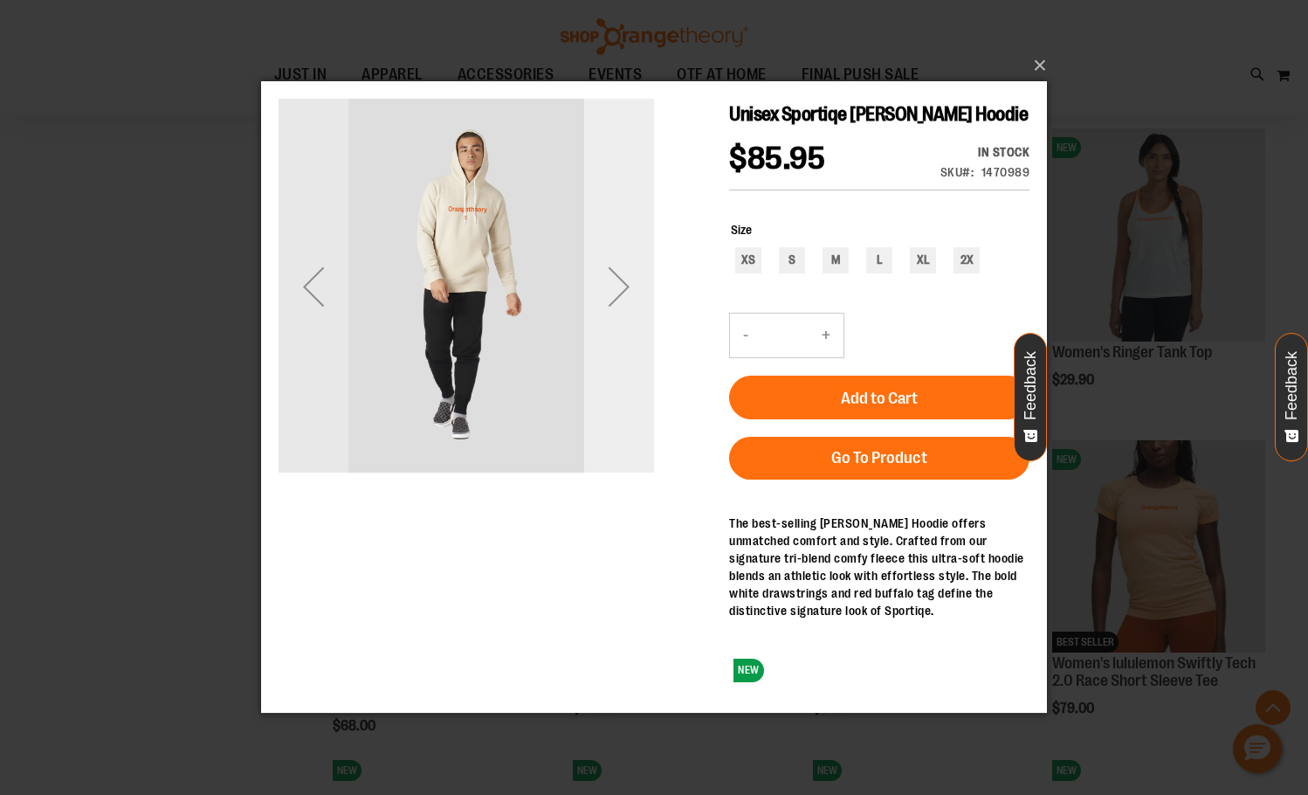
click at [616, 327] on div "Next" at bounding box center [619, 286] width 70 height 375
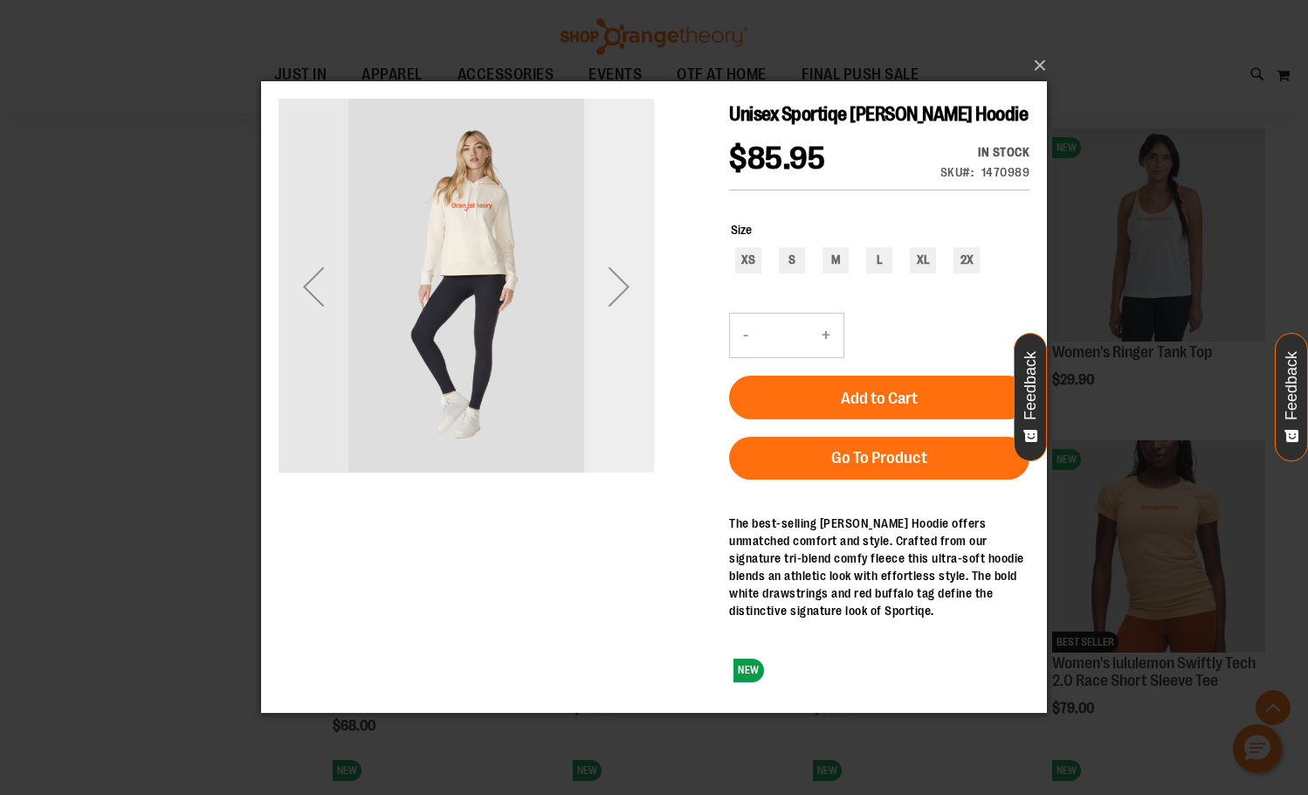
click at [616, 327] on div "Next" at bounding box center [619, 286] width 70 height 375
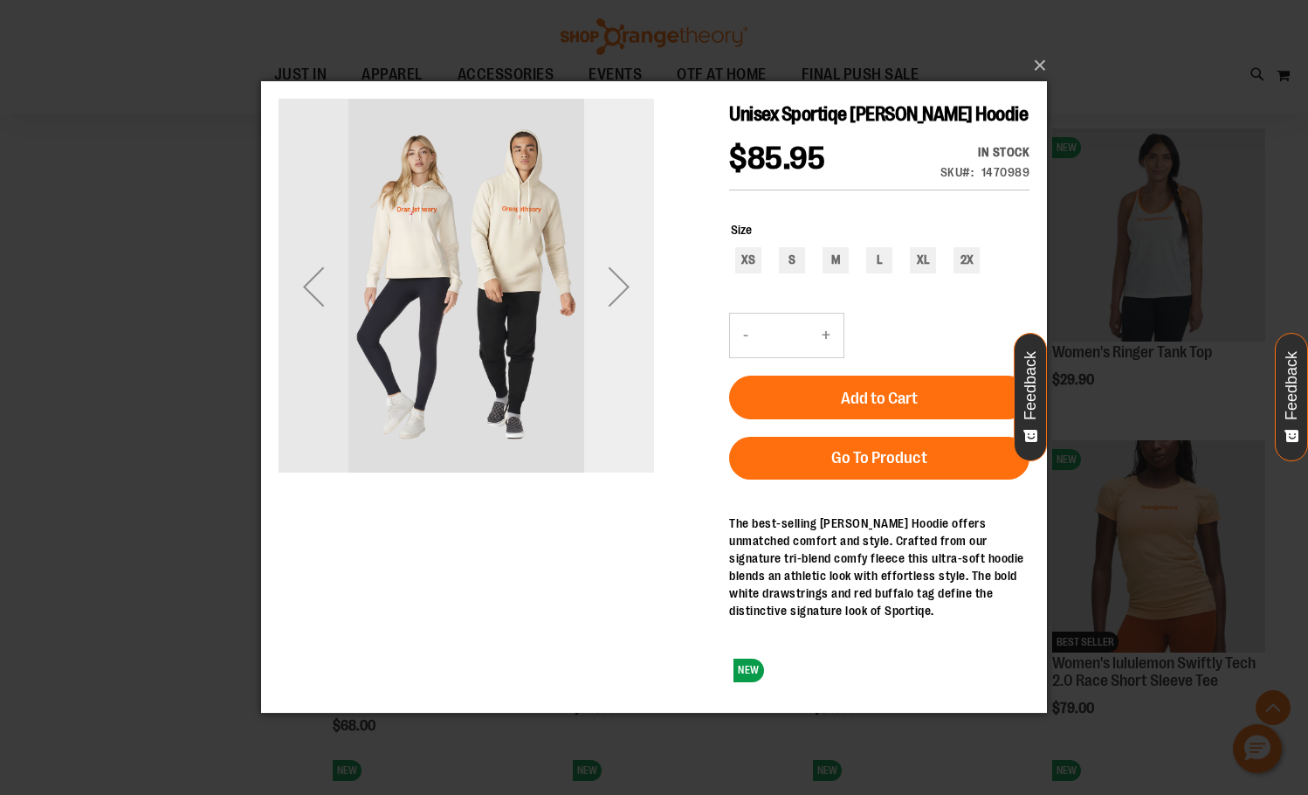
click at [616, 327] on div "Next" at bounding box center [619, 286] width 70 height 375
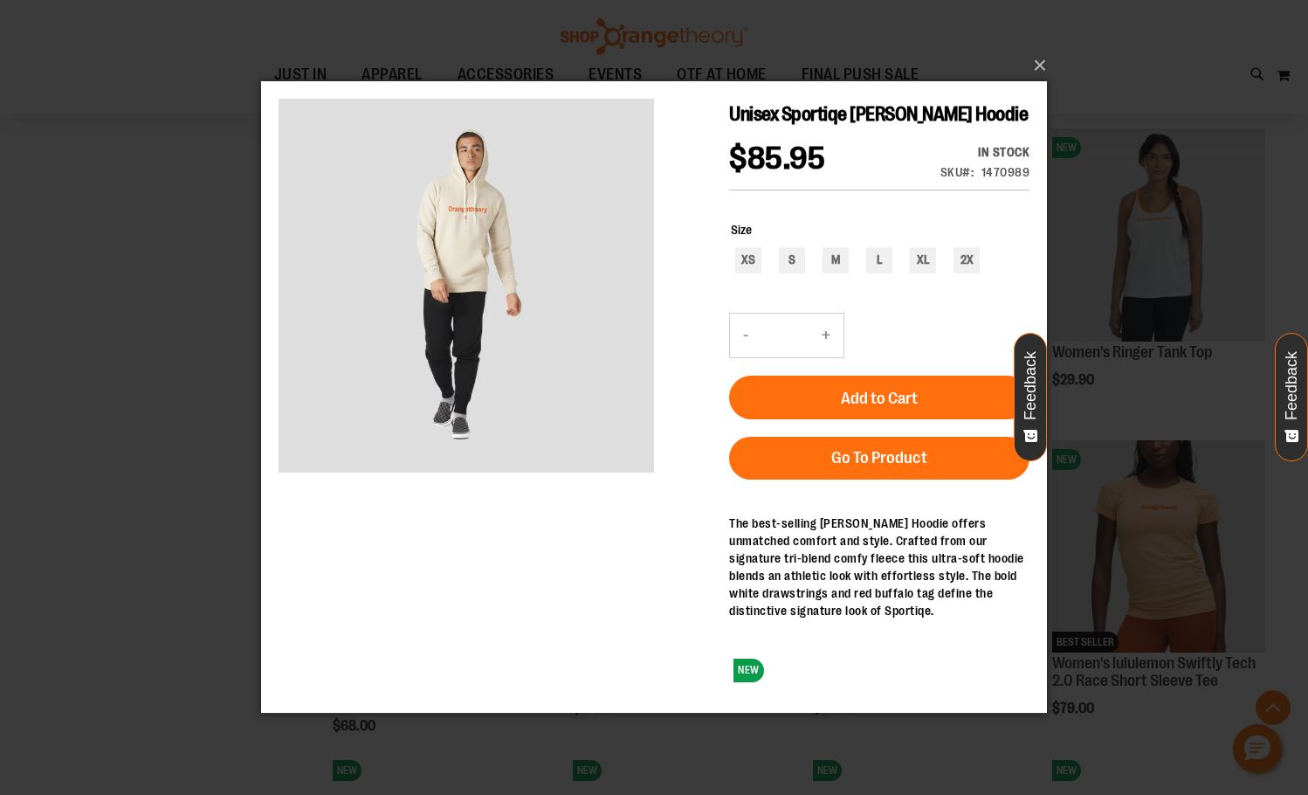
click at [236, 334] on div "×" at bounding box center [654, 397] width 1308 height 795
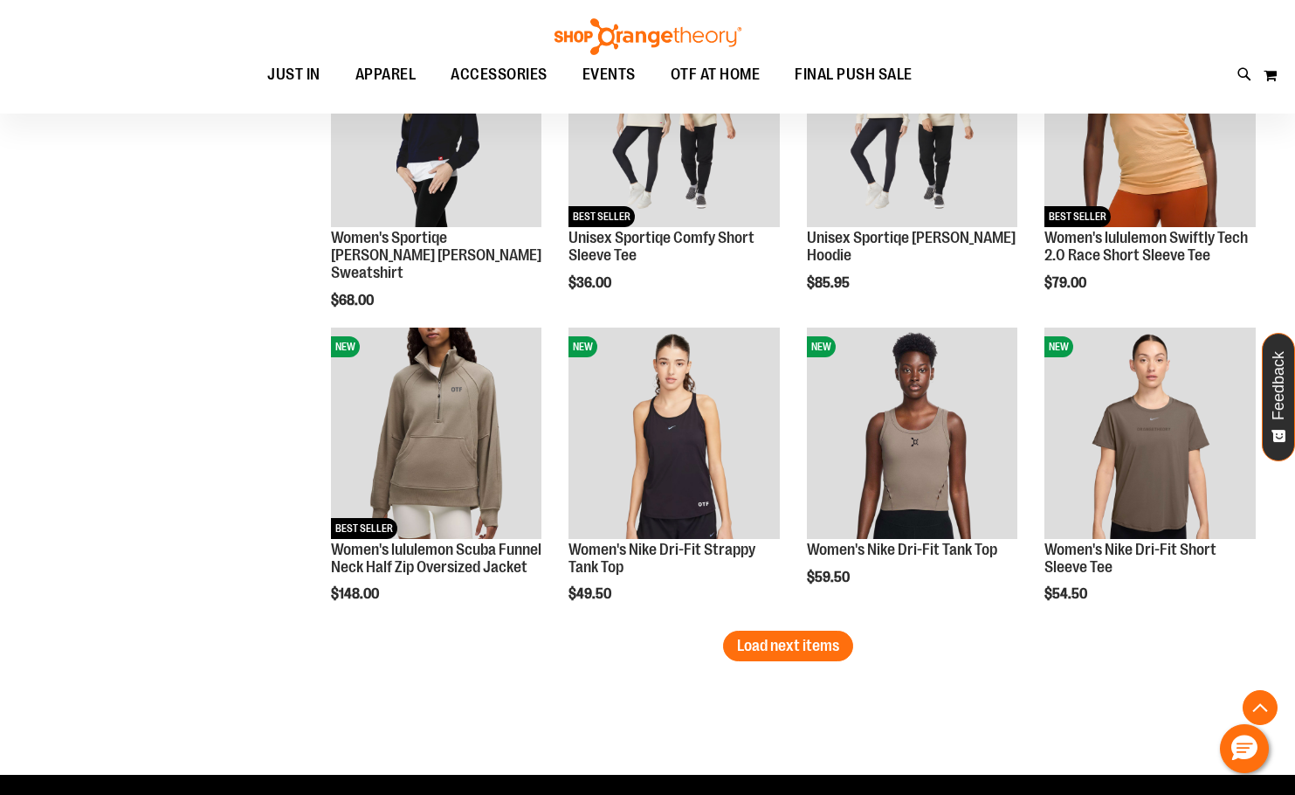
scroll to position [2618, 0]
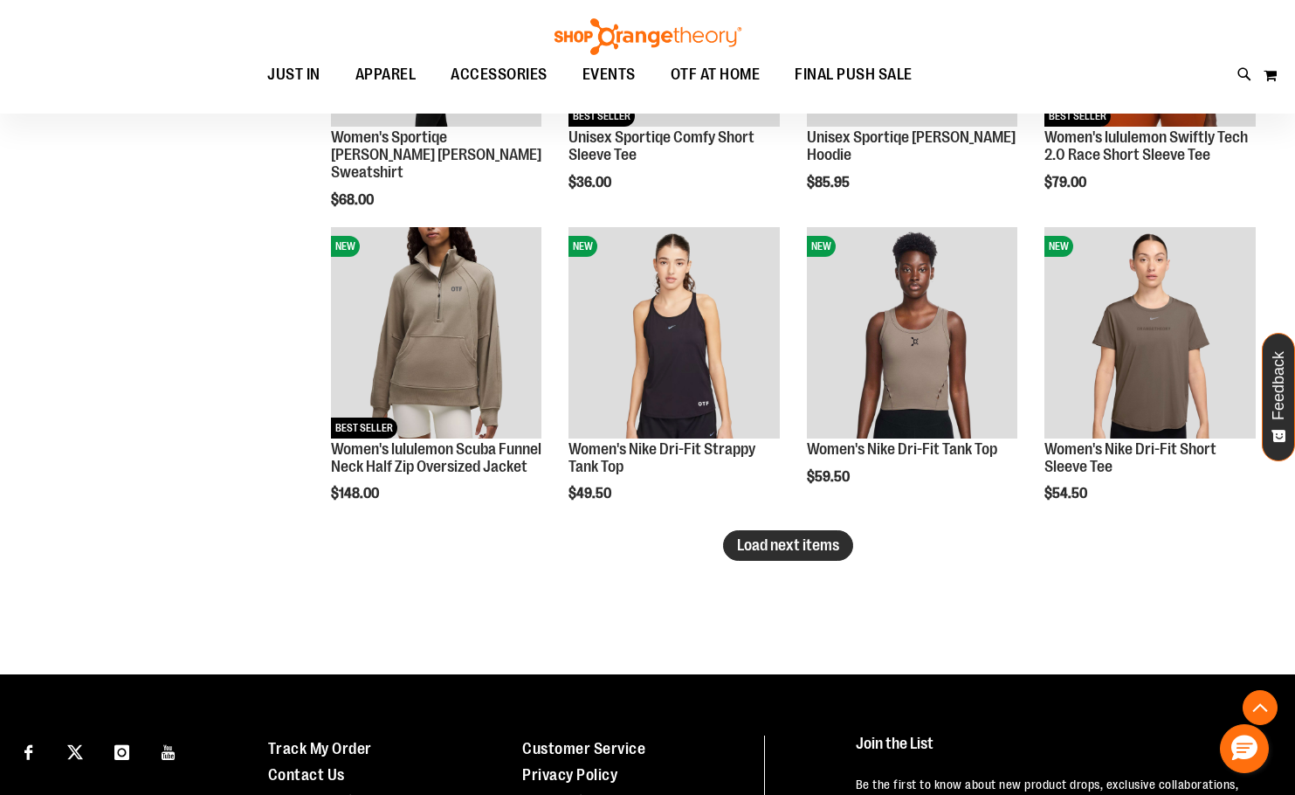
click at [780, 552] on span "Load next items" at bounding box center [788, 544] width 102 height 17
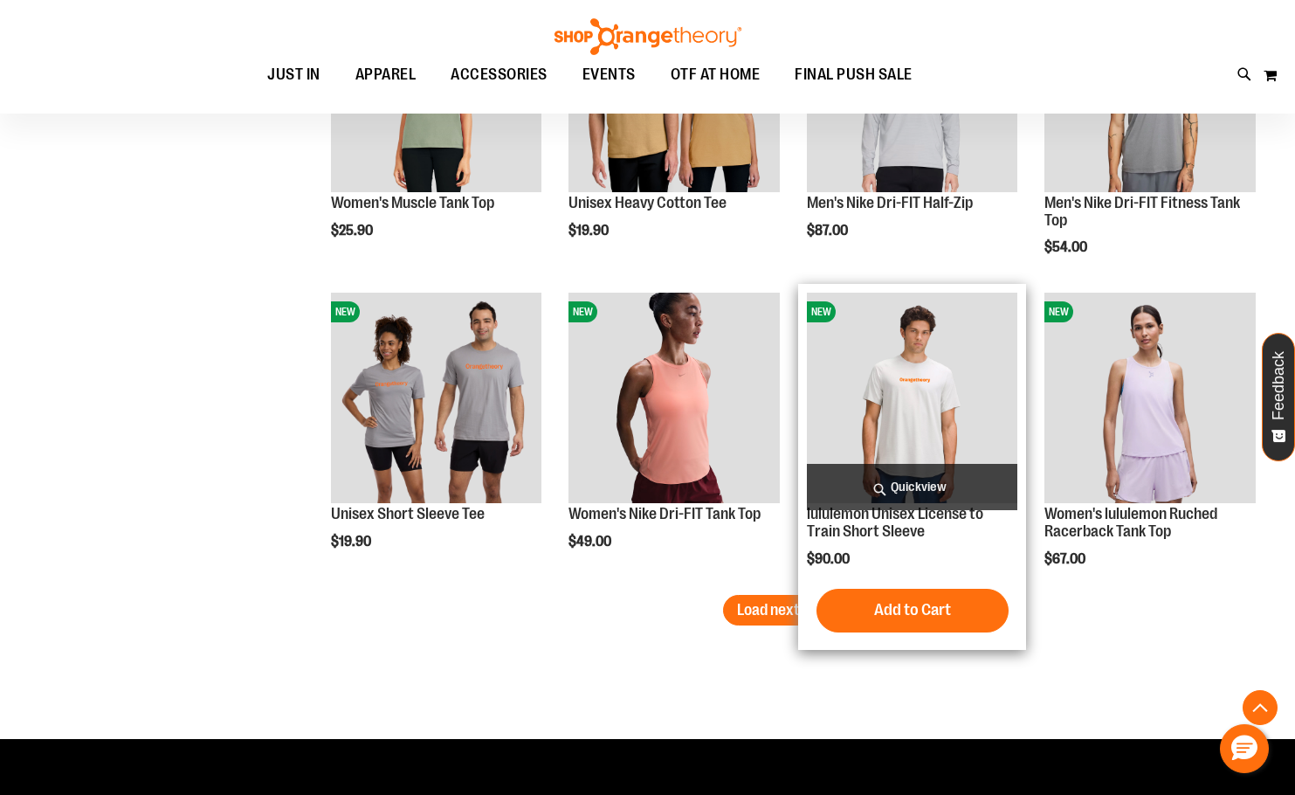
scroll to position [3579, 0]
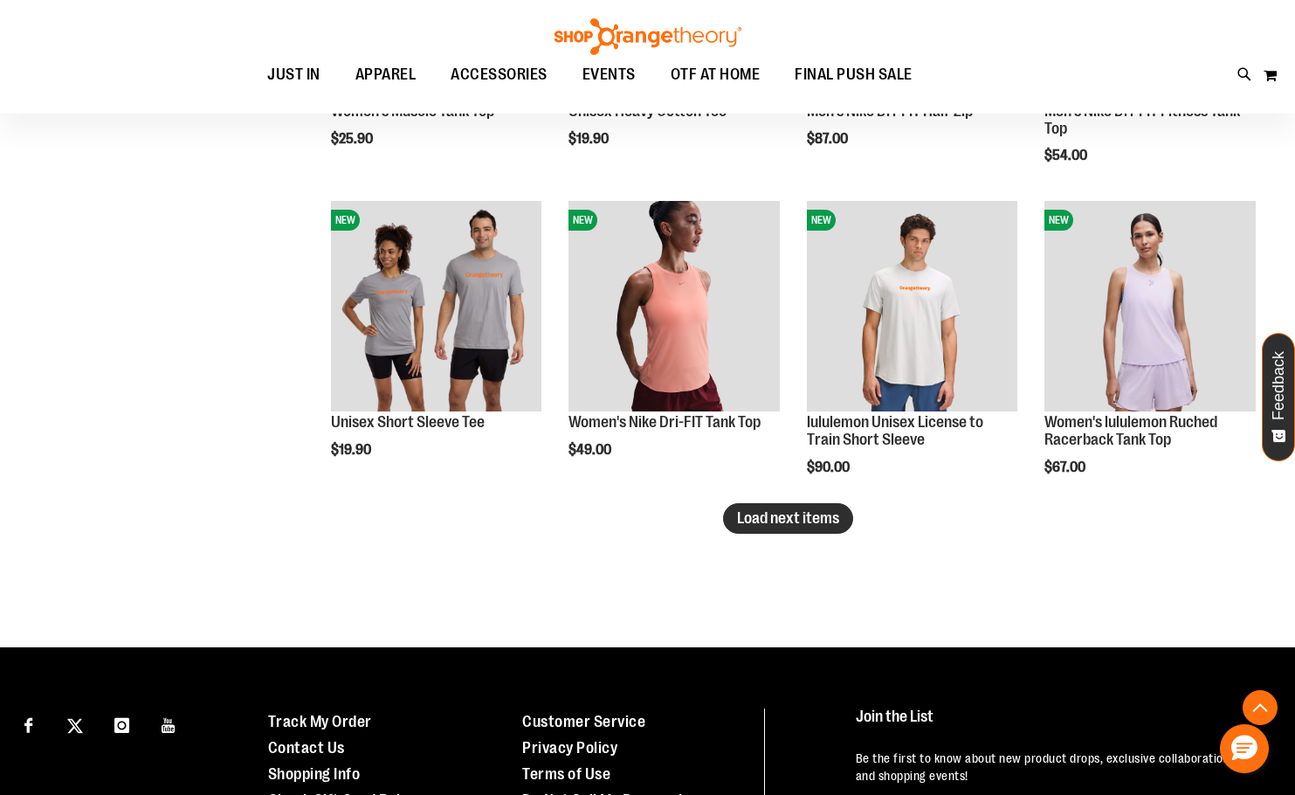
click at [776, 525] on span "Load next items" at bounding box center [788, 517] width 102 height 17
